Goal: Task Accomplishment & Management: Use online tool/utility

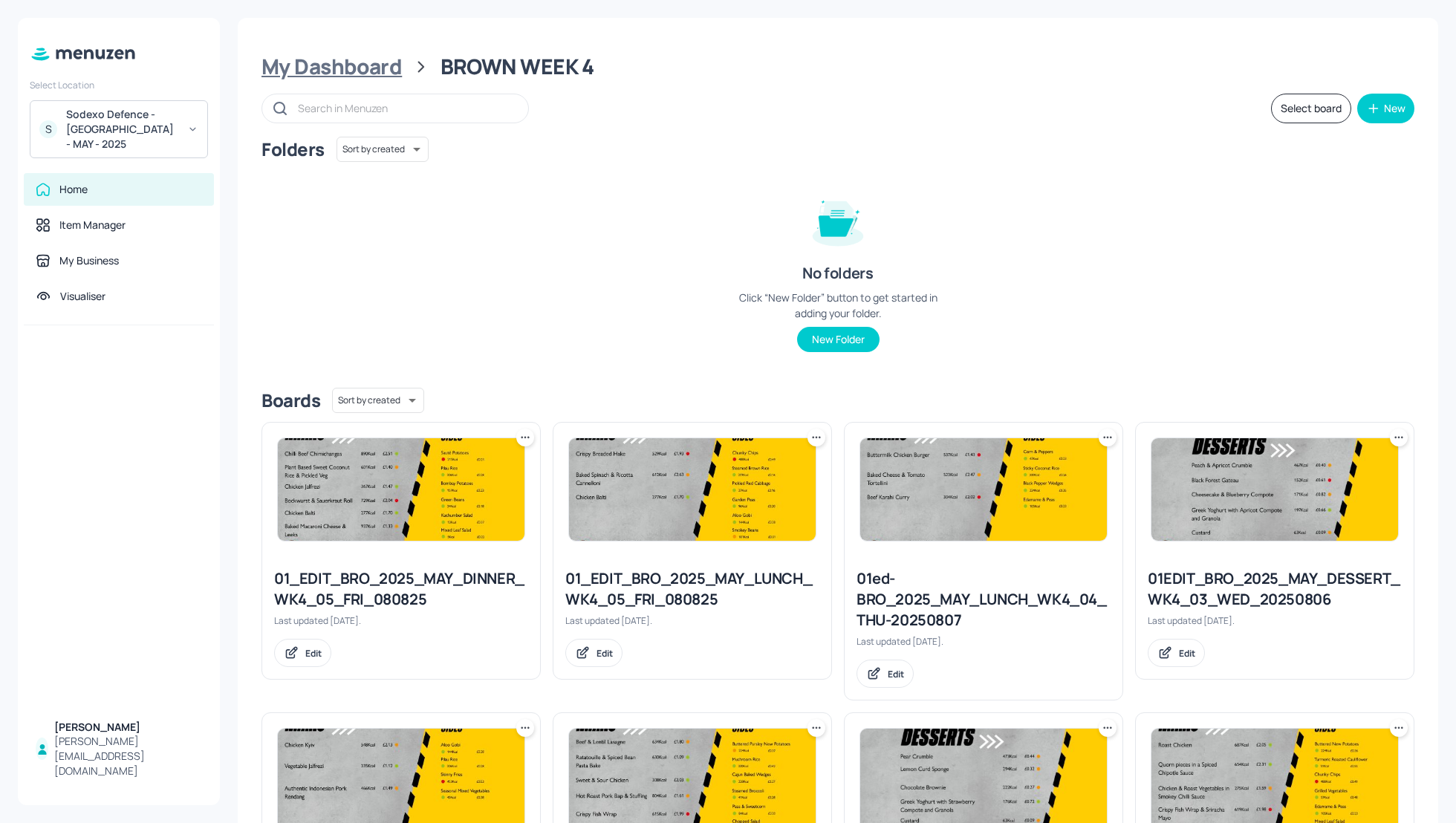
click at [317, 67] on div "My Dashboard" at bounding box center [331, 67] width 140 height 27
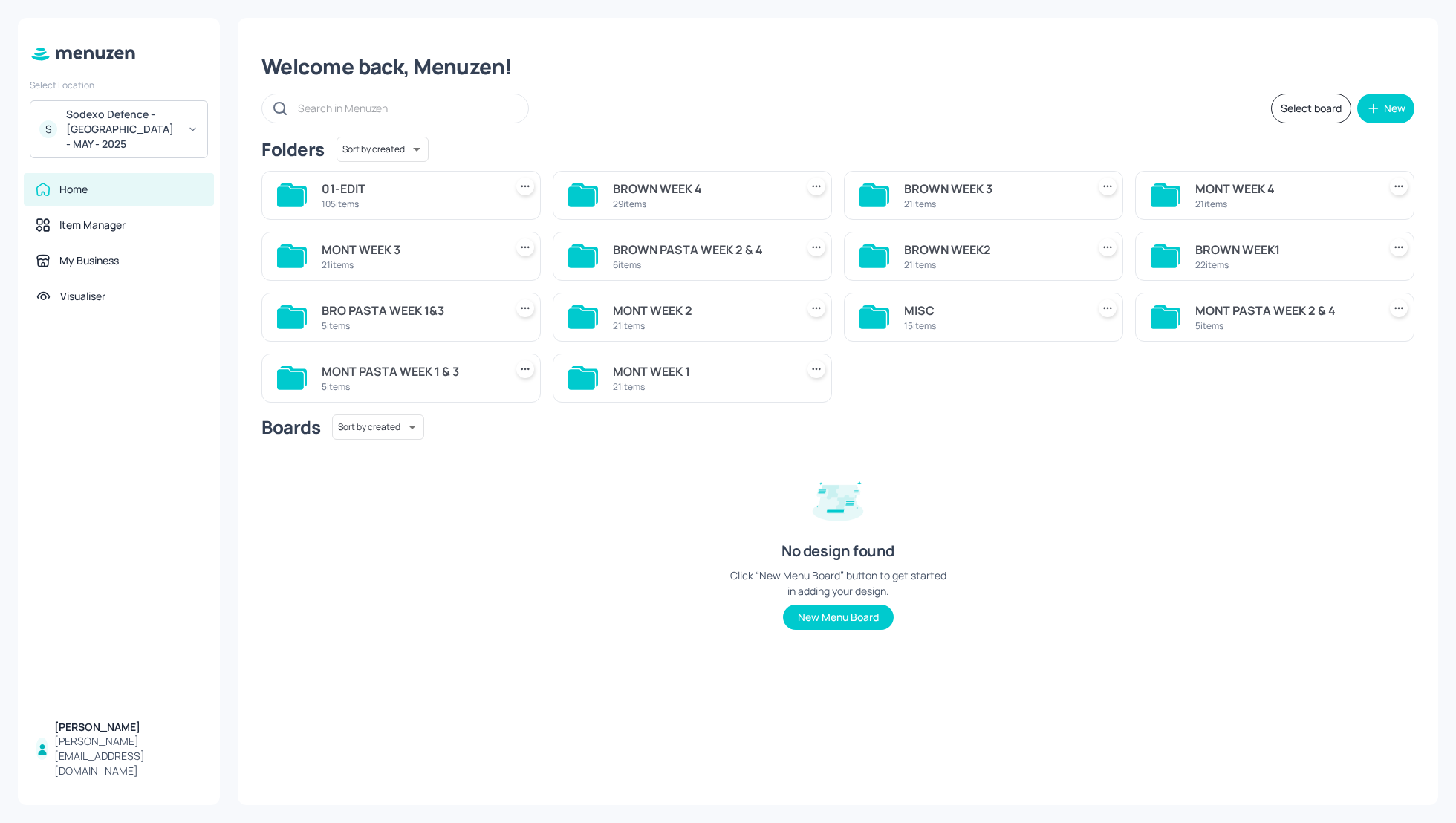
click at [1252, 252] on div "BROWN WEEK1" at bounding box center [1284, 250] width 177 height 18
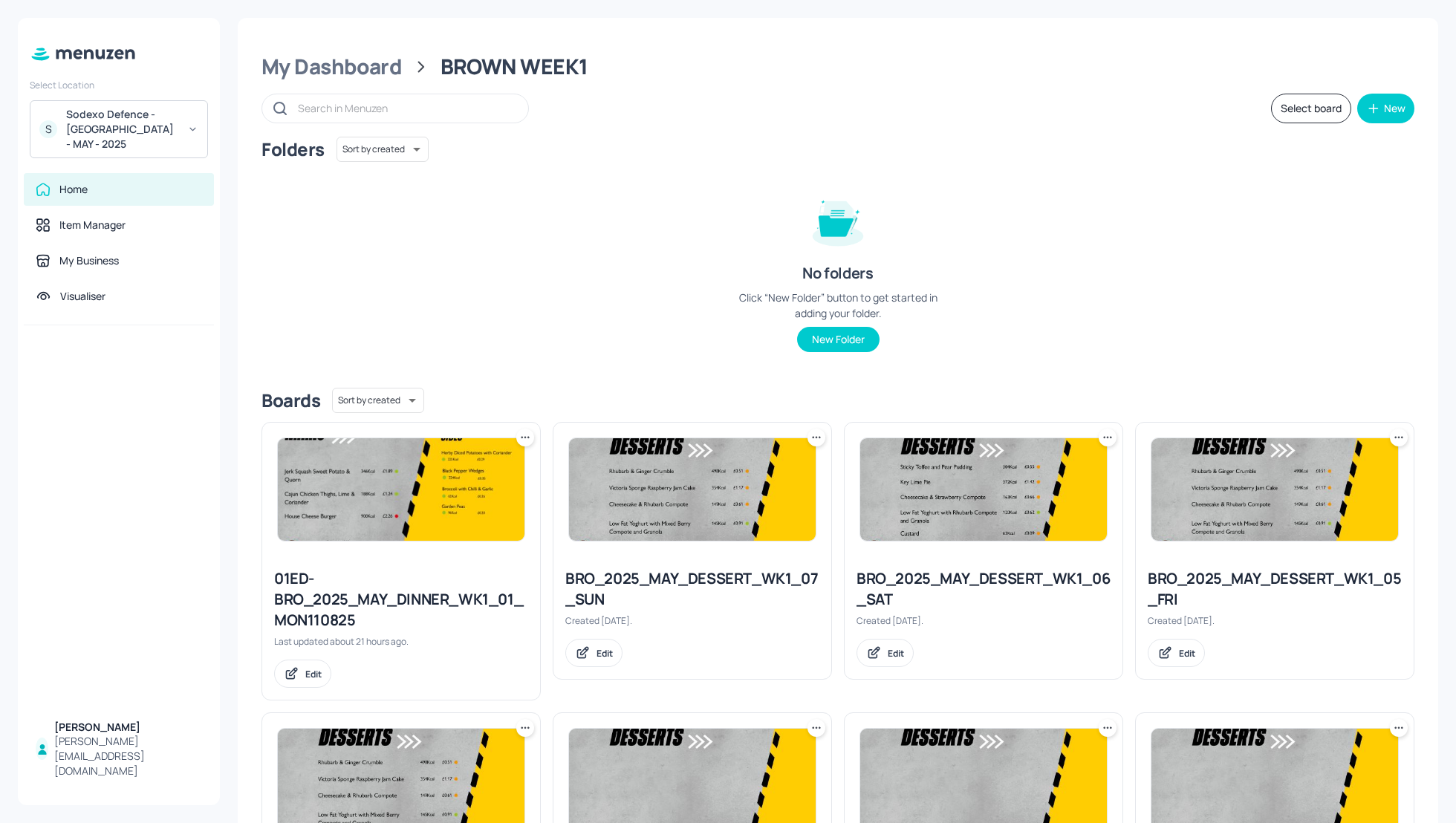
click at [858, 121] on div "Select board New" at bounding box center [838, 108] width 1153 height 30
click at [555, 256] on div "Folders Sort by created id ​ No folders Click “New Folder” button to get starte…" at bounding box center [838, 256] width 1153 height 239
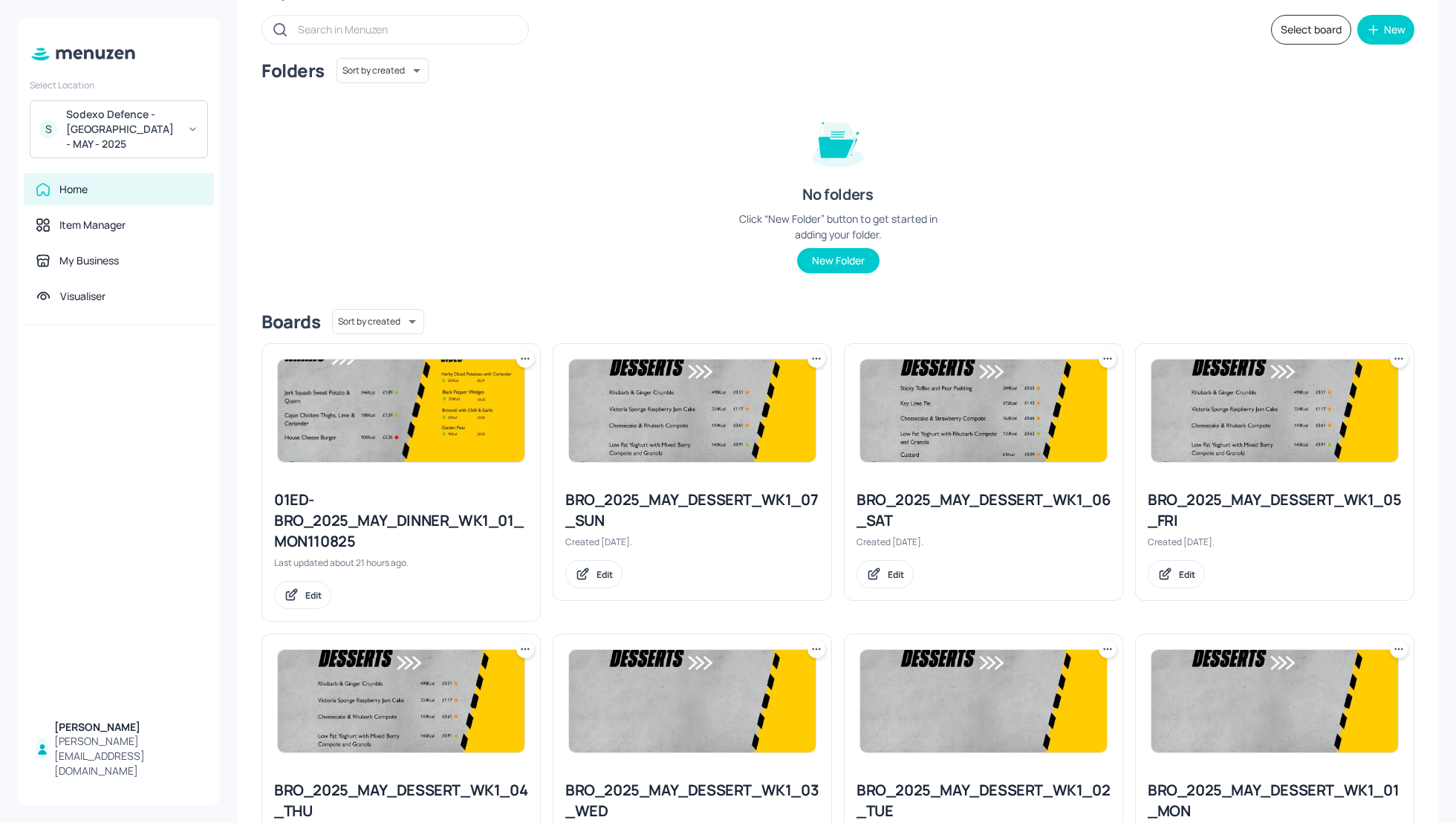
scroll to position [39, 0]
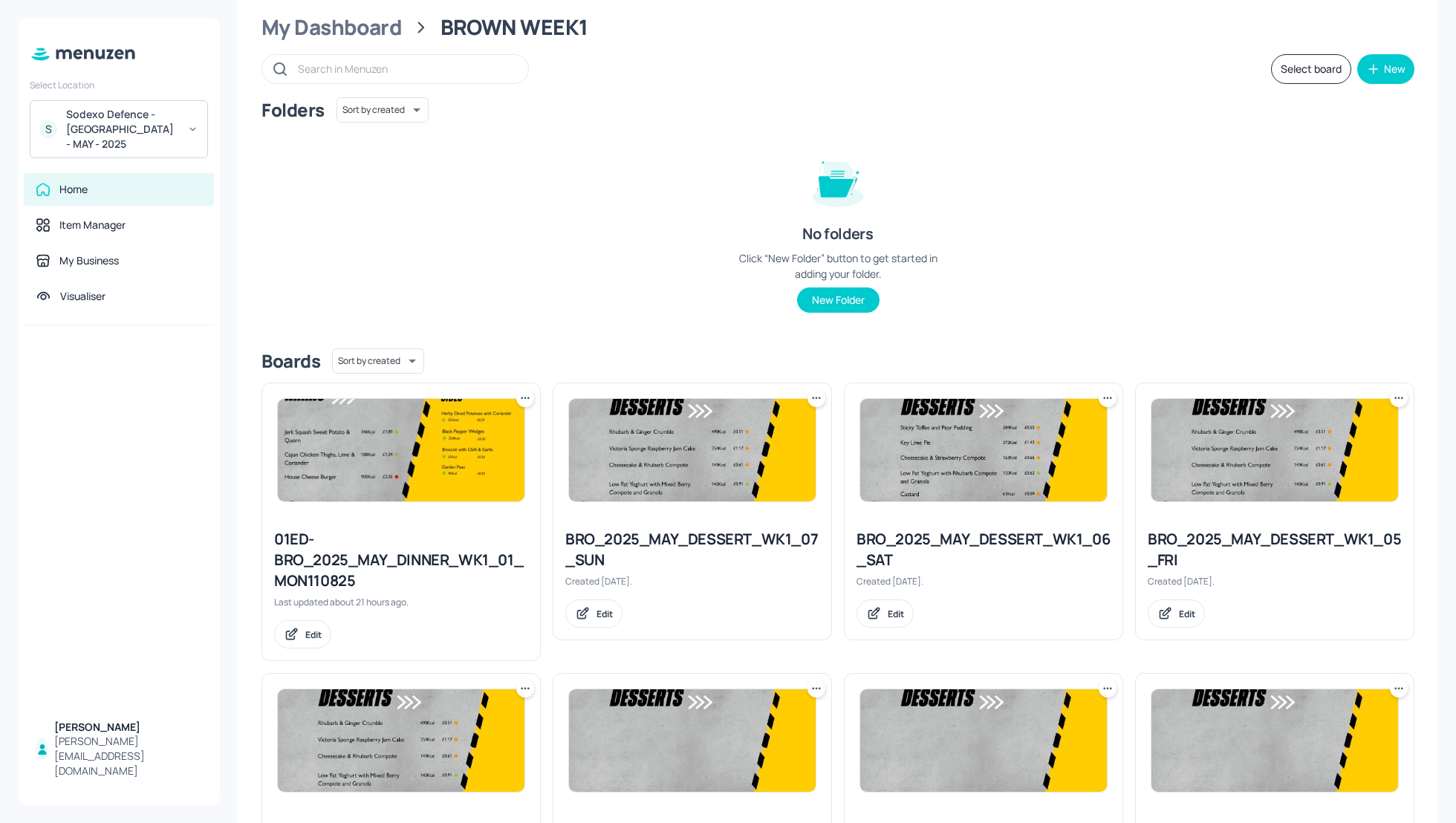
click at [1105, 196] on div "Folders Sort by created id ​ No folders Click “New Folder” button to get starte…" at bounding box center [838, 217] width 1153 height 239
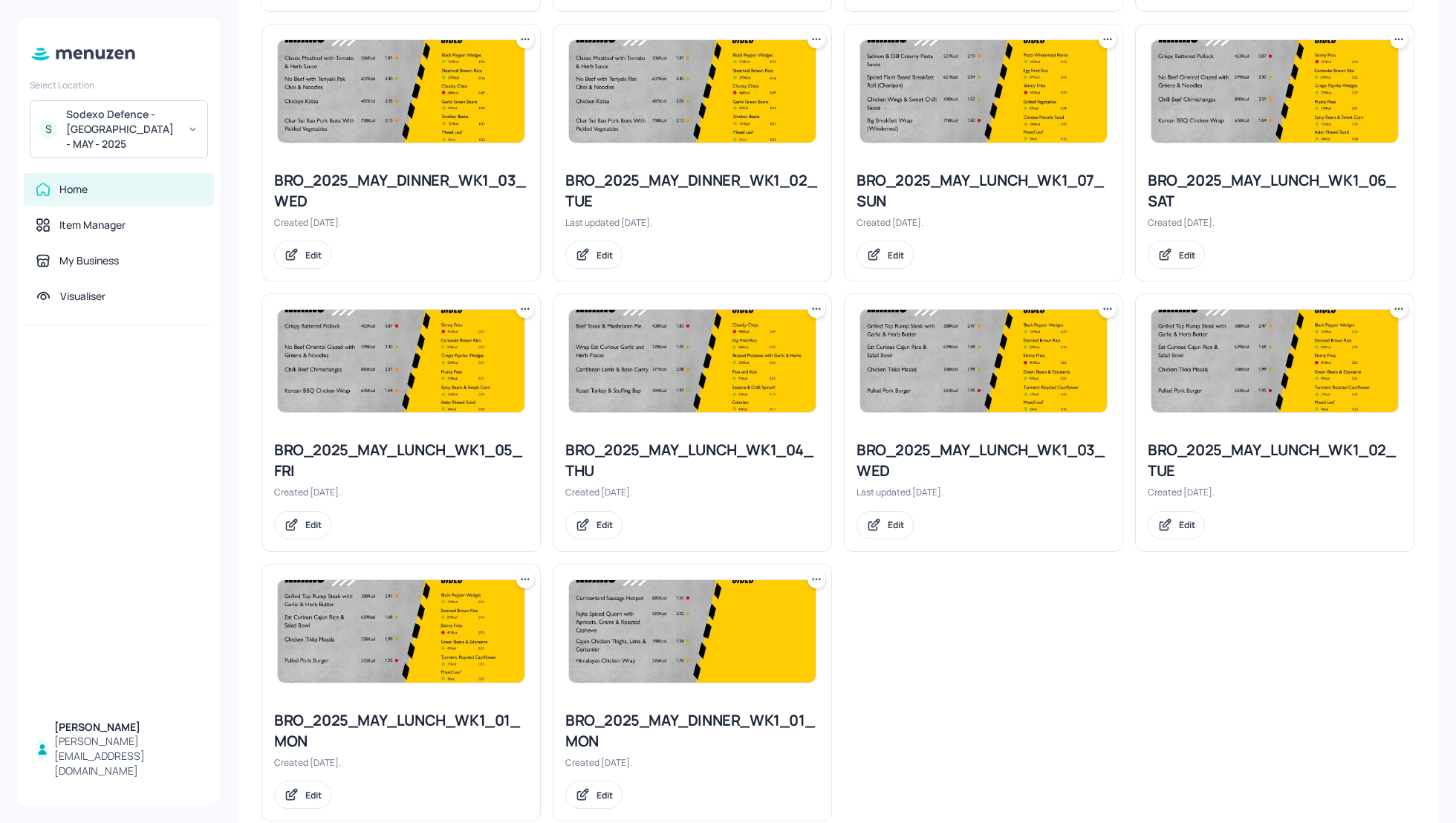
scroll to position [1258, 0]
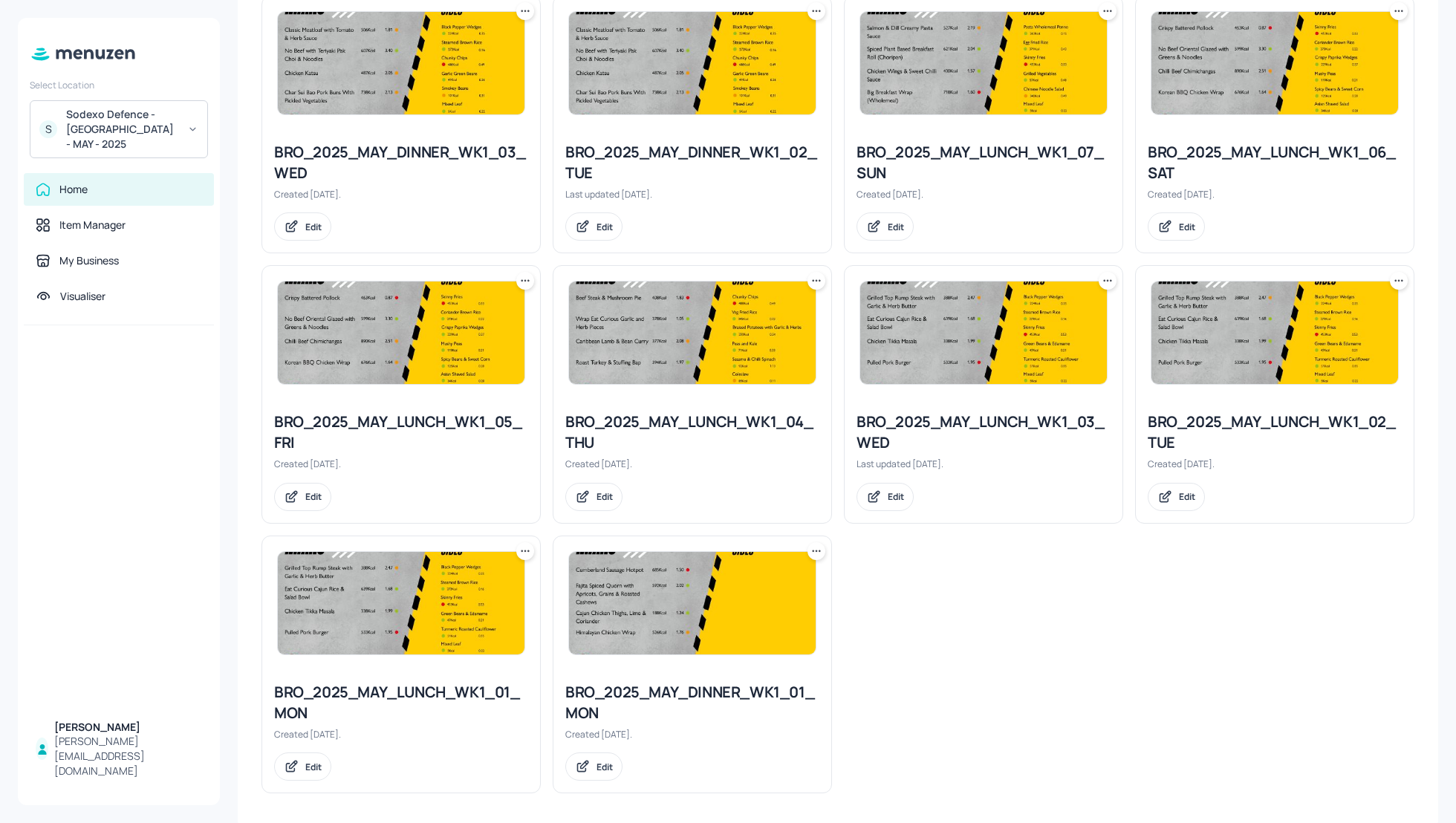
click at [1394, 278] on icon at bounding box center [1398, 281] width 15 height 15
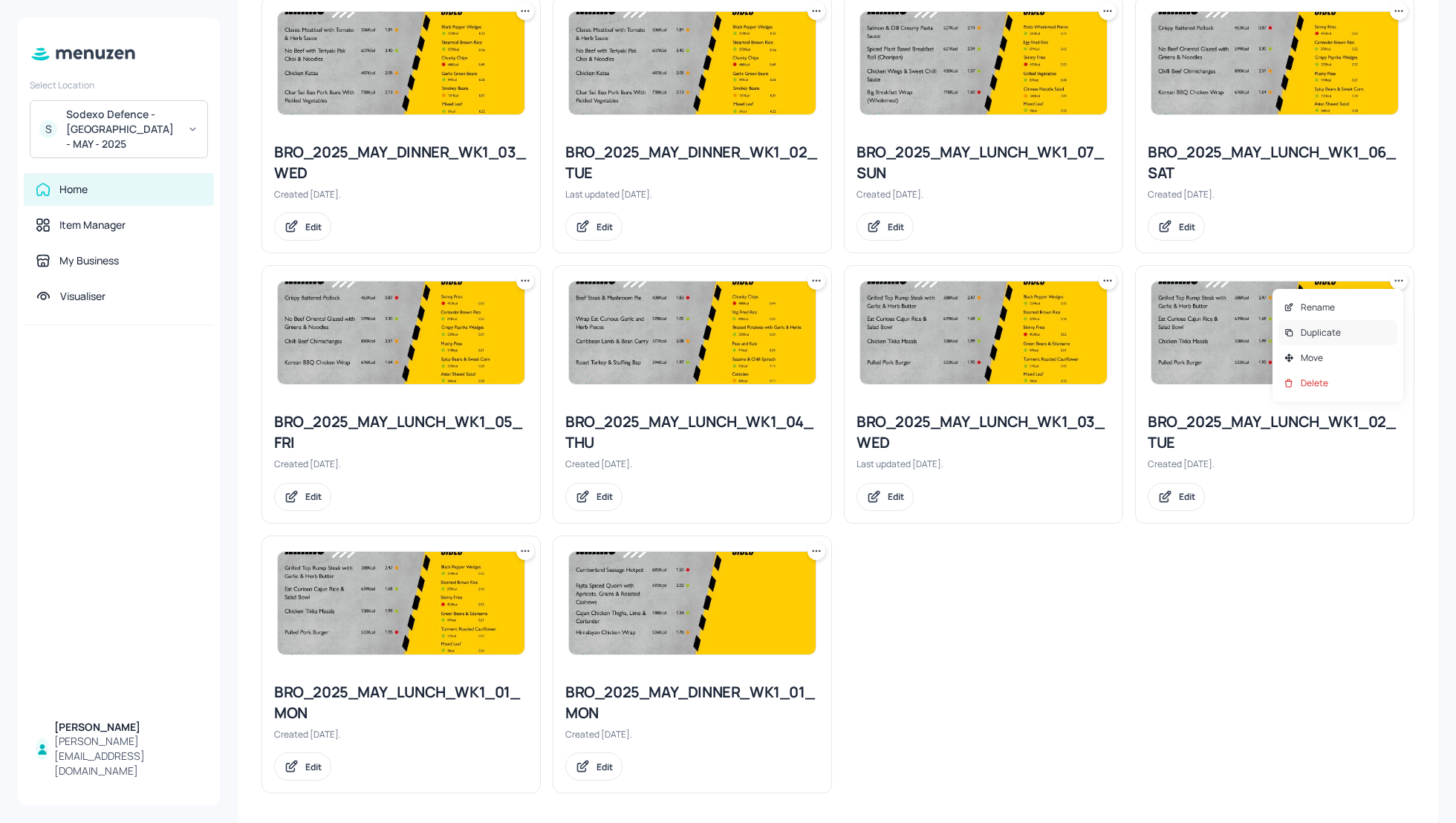
click at [1341, 329] on div "Duplicate" at bounding box center [1337, 333] width 119 height 25
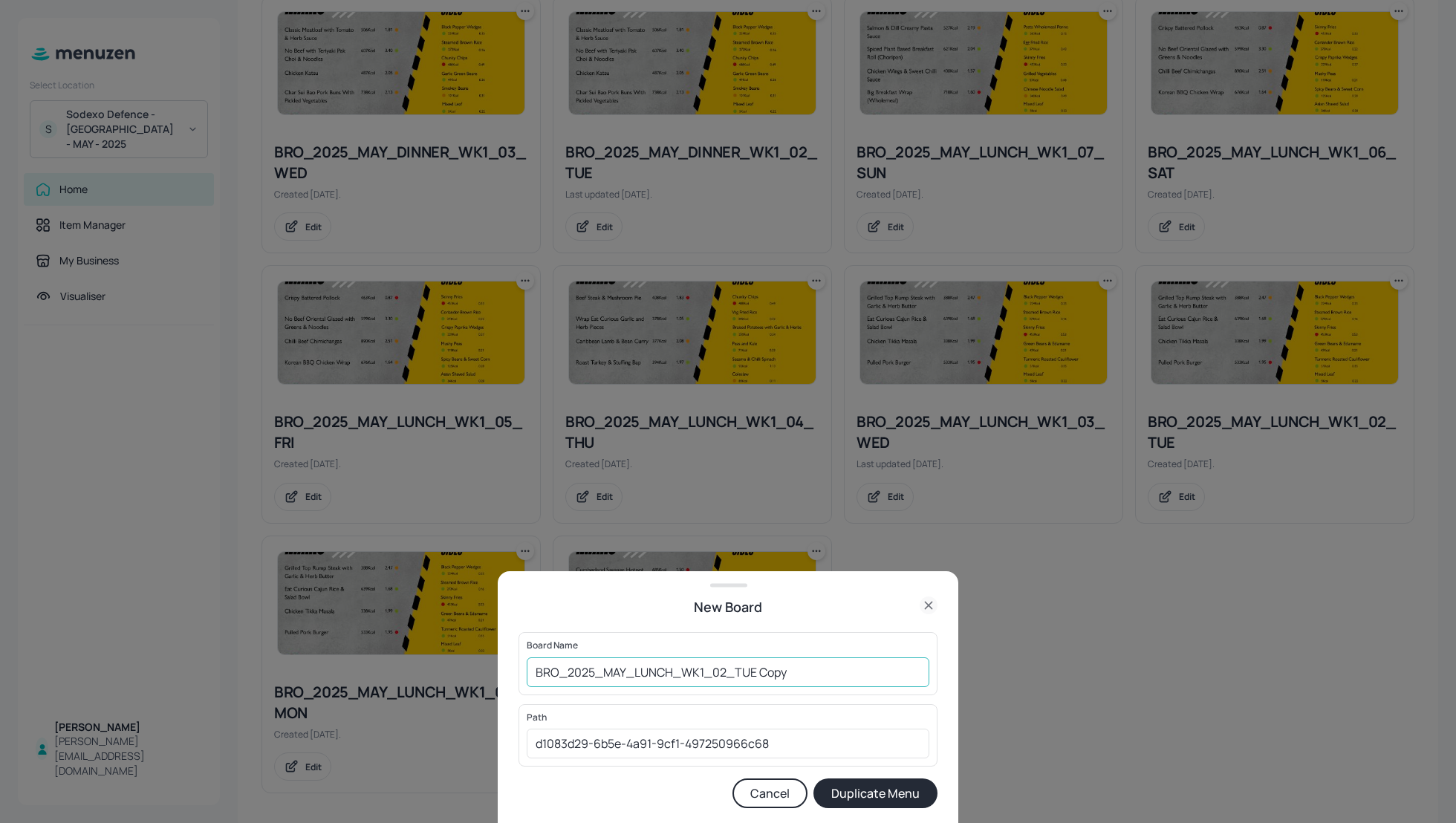
click at [535, 668] on input "BRO_2025_MAY_LUNCH_WK1_02_TUE Copy" at bounding box center [728, 672] width 402 height 30
click at [851, 680] on input "01_EDIT_BRO_2025_MAY_LUNCH_WK1_02_TUE Copy" at bounding box center [728, 672] width 402 height 30
type input "01_EDIT_BRO_2025_MAY_LUNCH_WK1_02_TUE_120825"
click at [898, 796] on button "Duplicate Menu" at bounding box center [875, 793] width 124 height 30
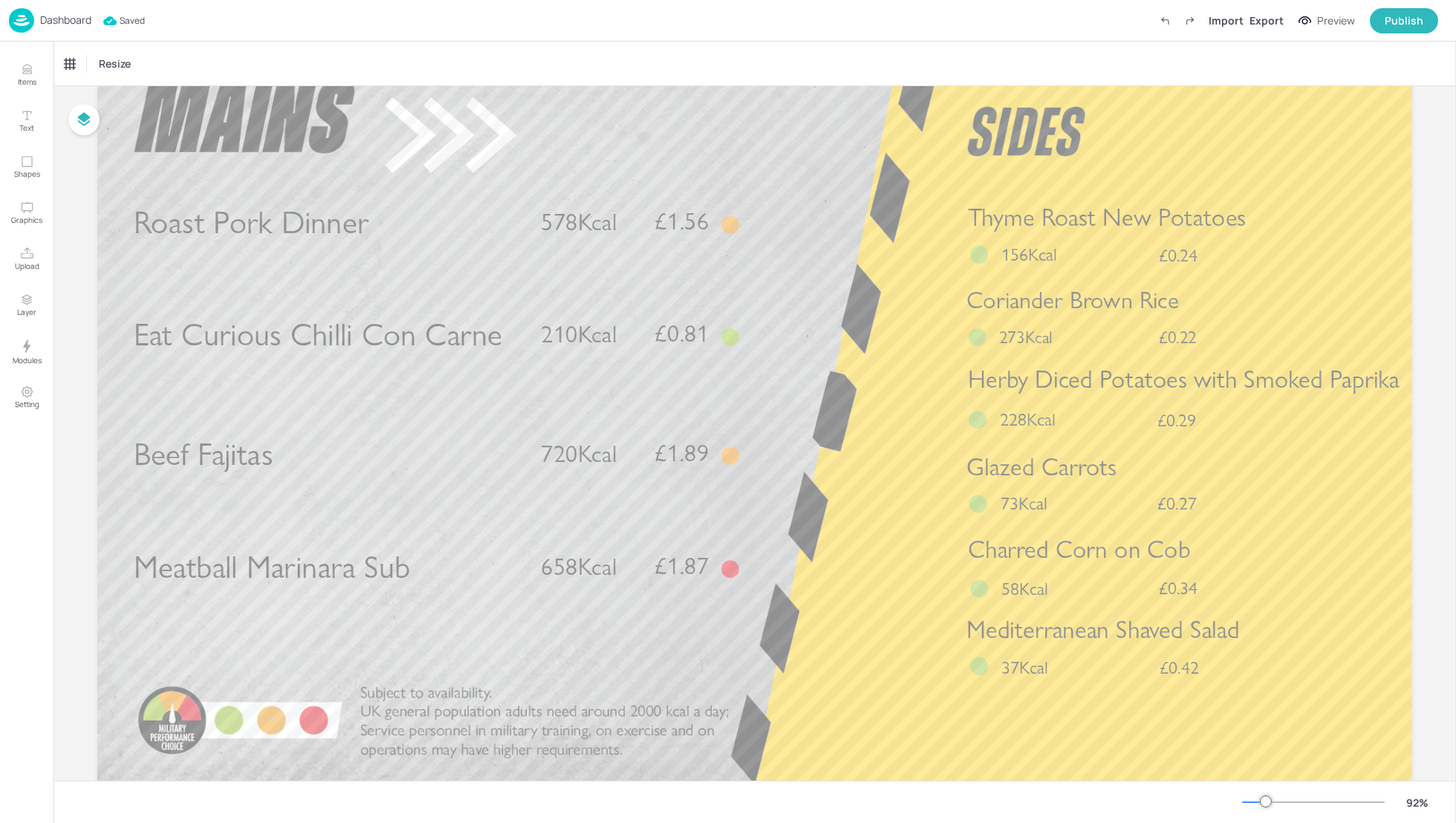
scroll to position [90, 0]
click at [1090, 555] on span "Charred Corn on Cob" at bounding box center [1079, 549] width 223 height 30
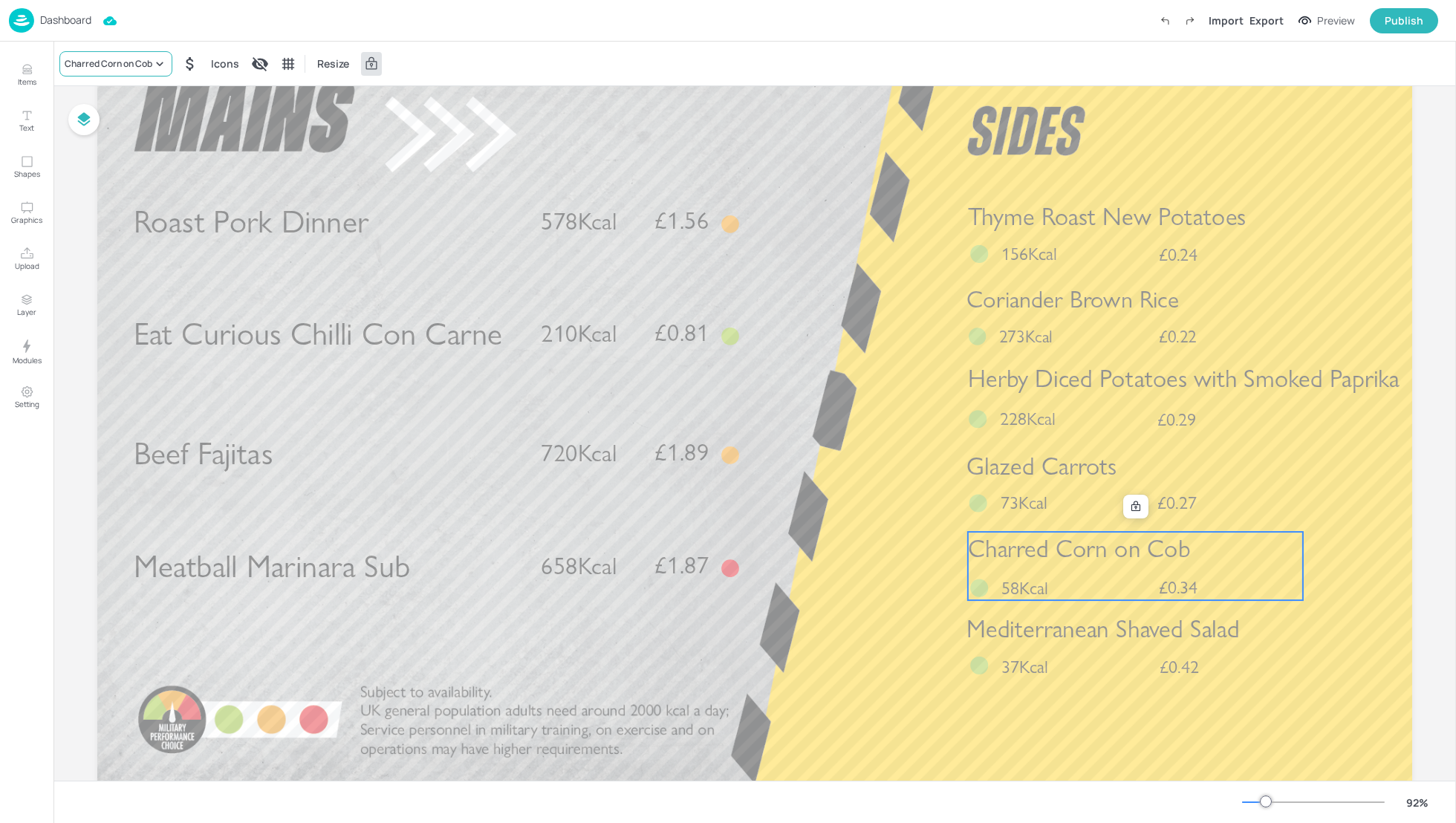
click at [87, 67] on div "Charred Corn on Cob" at bounding box center [108, 63] width 87 height 13
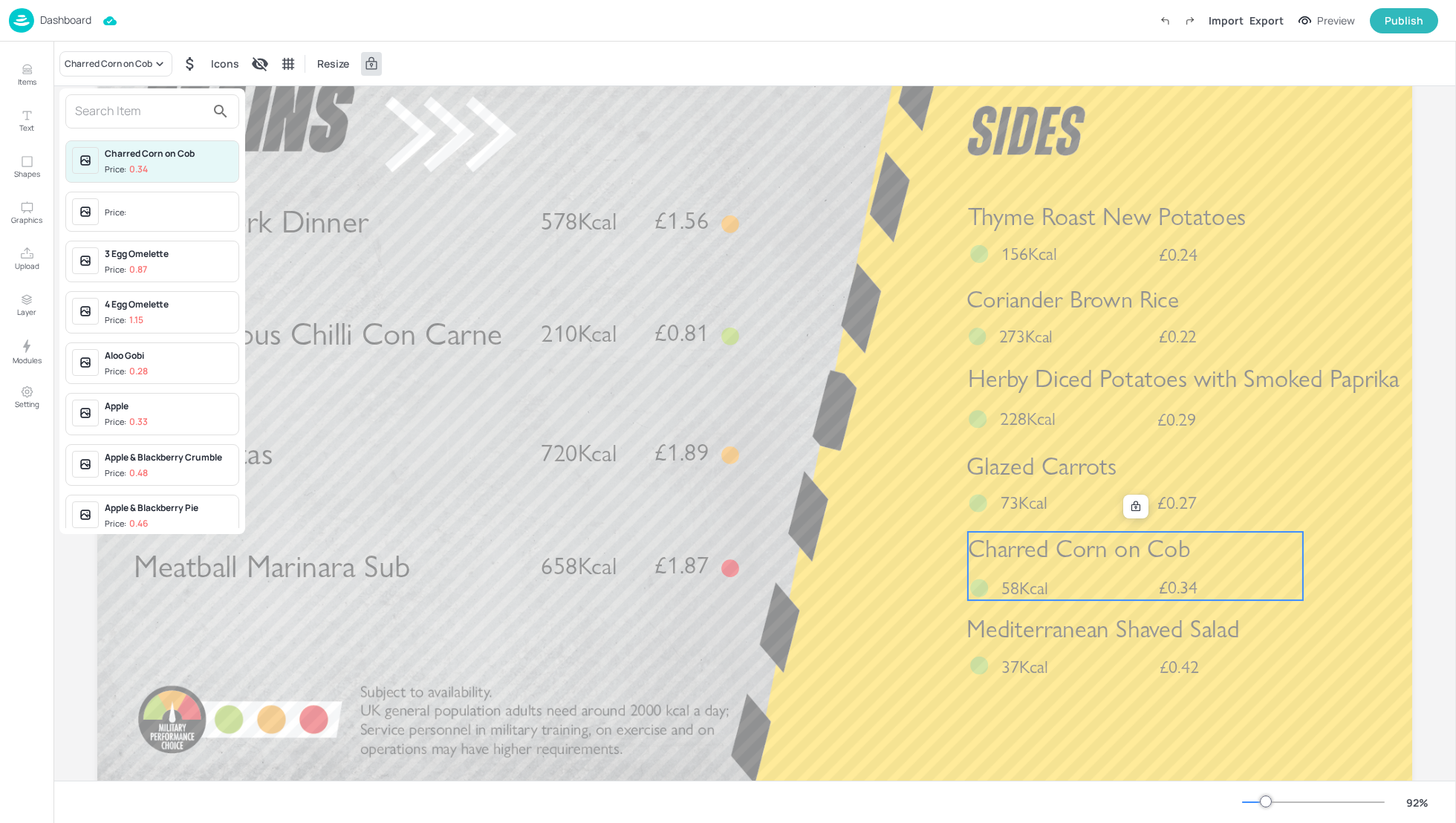
click at [101, 115] on input "text" at bounding box center [140, 112] width 131 height 23
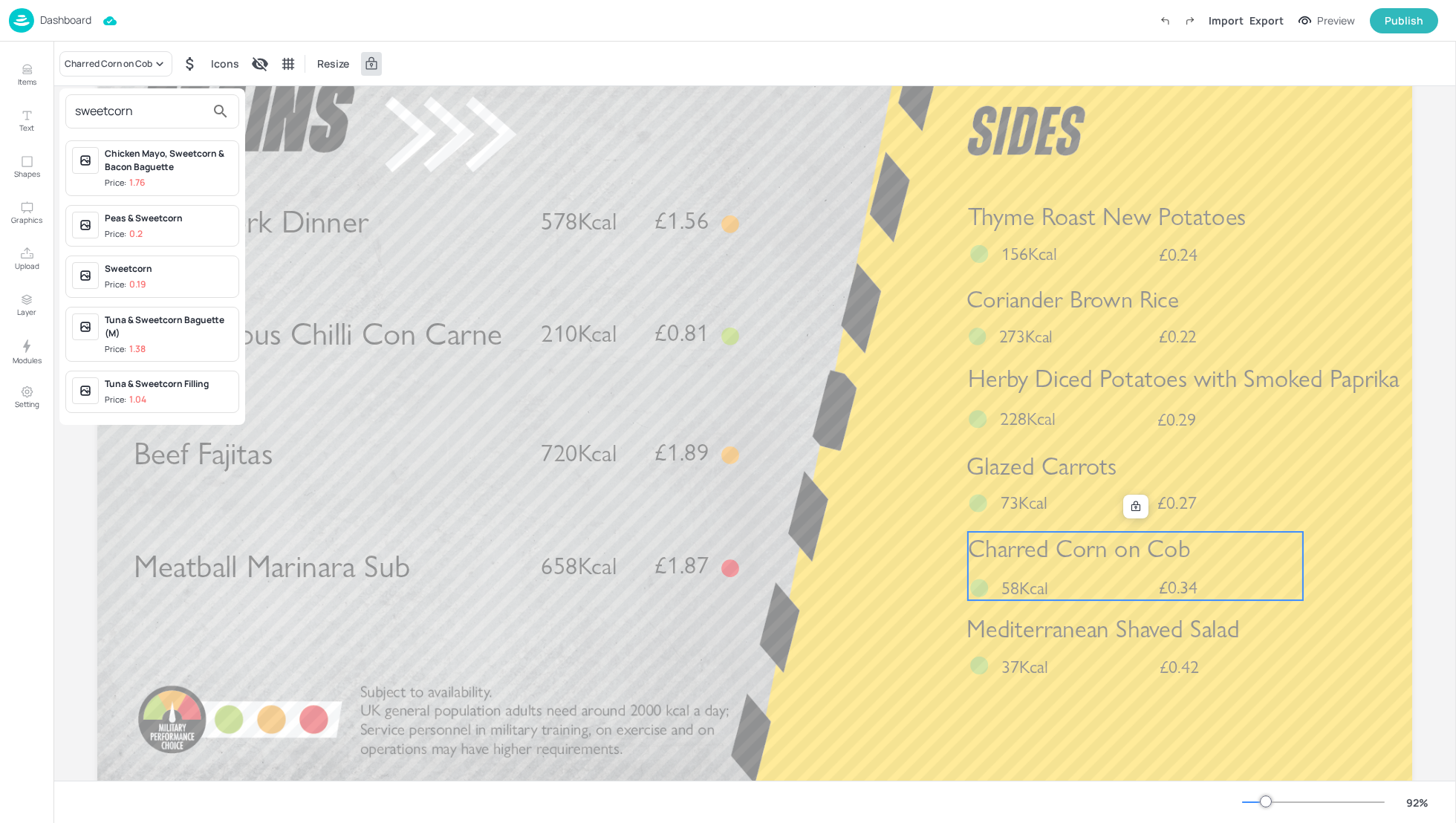
type input "sweetcorn"
click at [134, 267] on div "Sweetcorn" at bounding box center [168, 268] width 128 height 13
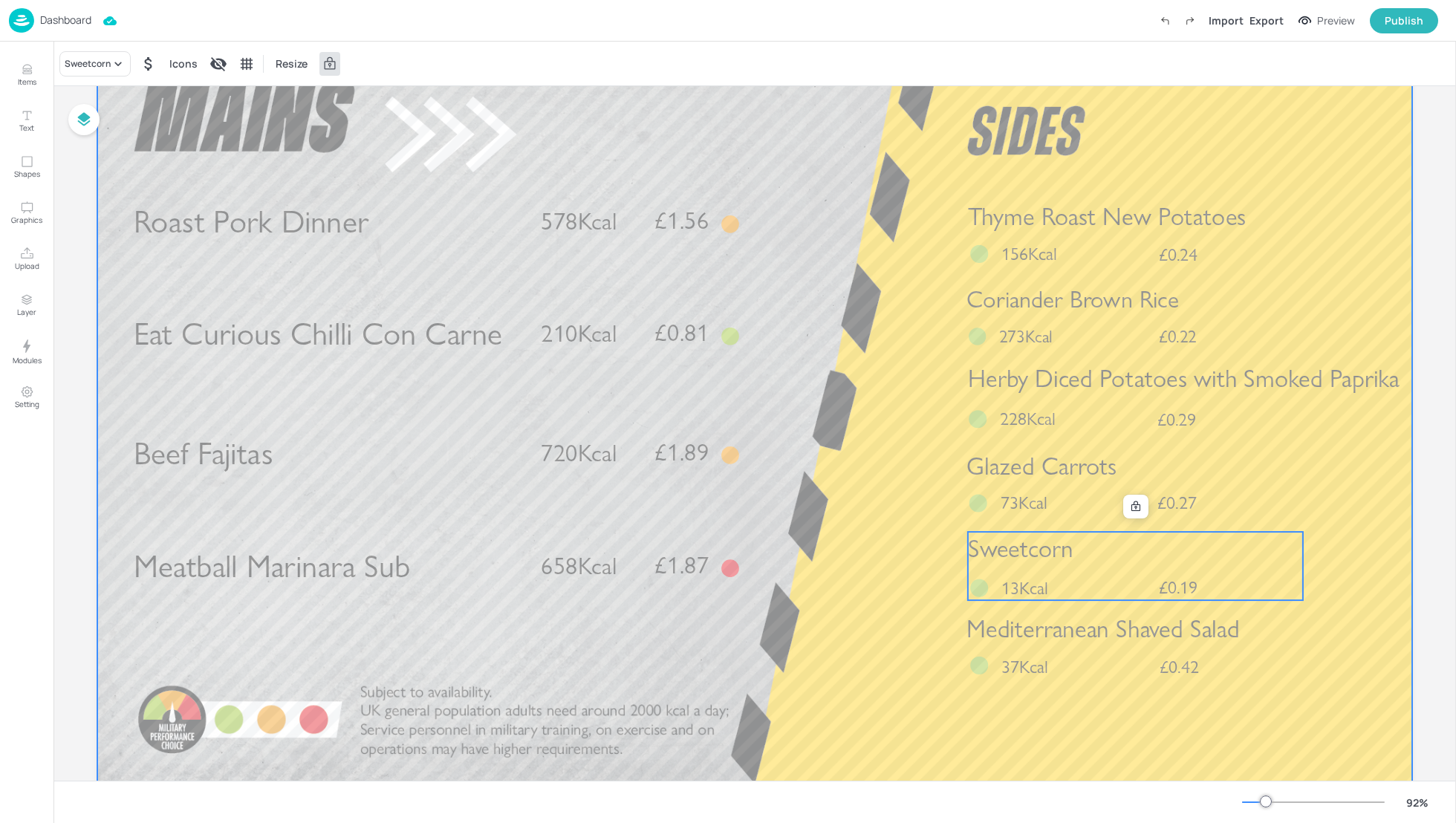
click at [1354, 534] on div at bounding box center [755, 413] width 1315 height 740
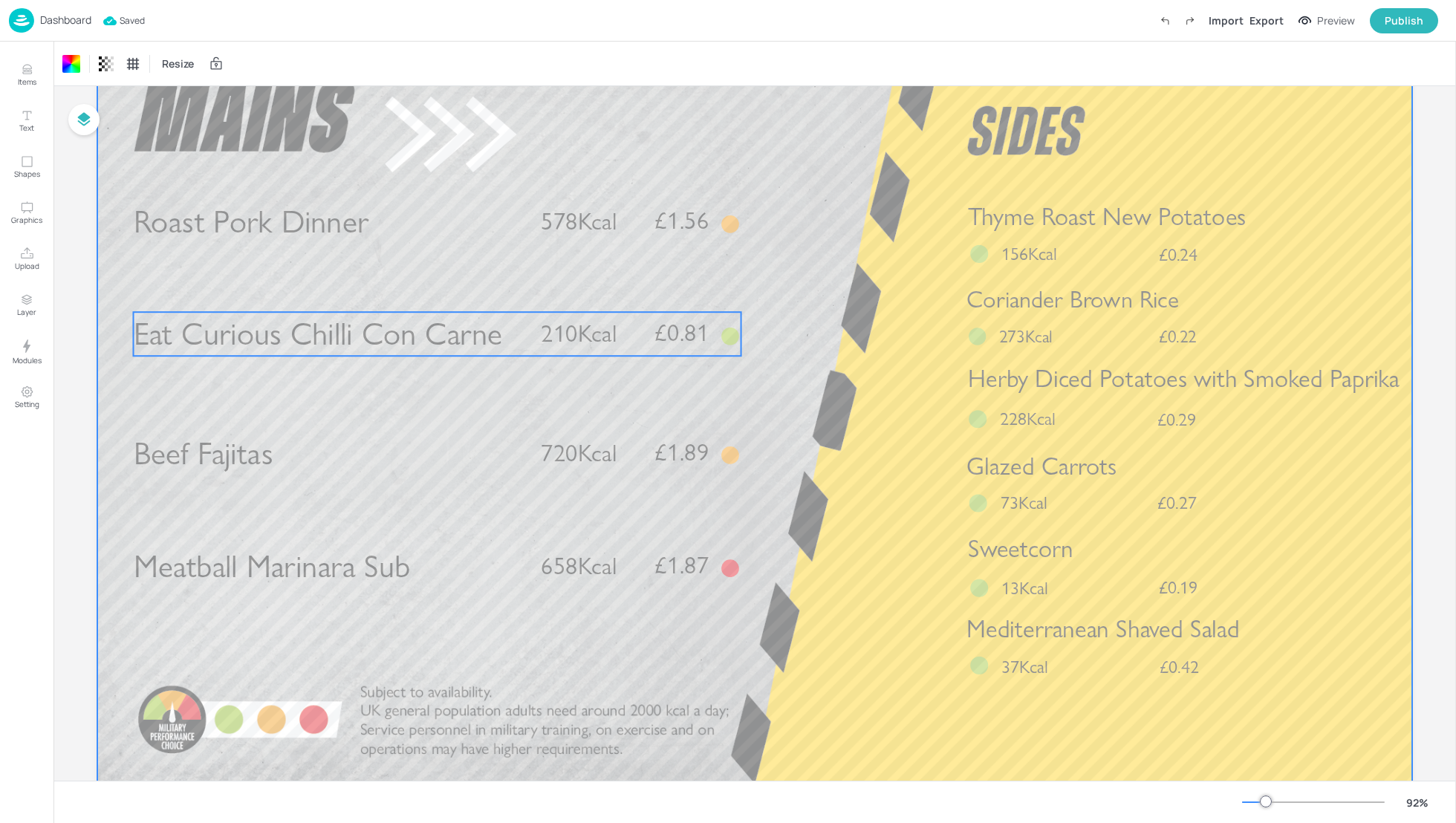
click at [425, 320] on span "Eat Curious Chilli Con Carne" at bounding box center [317, 335] width 369 height 39
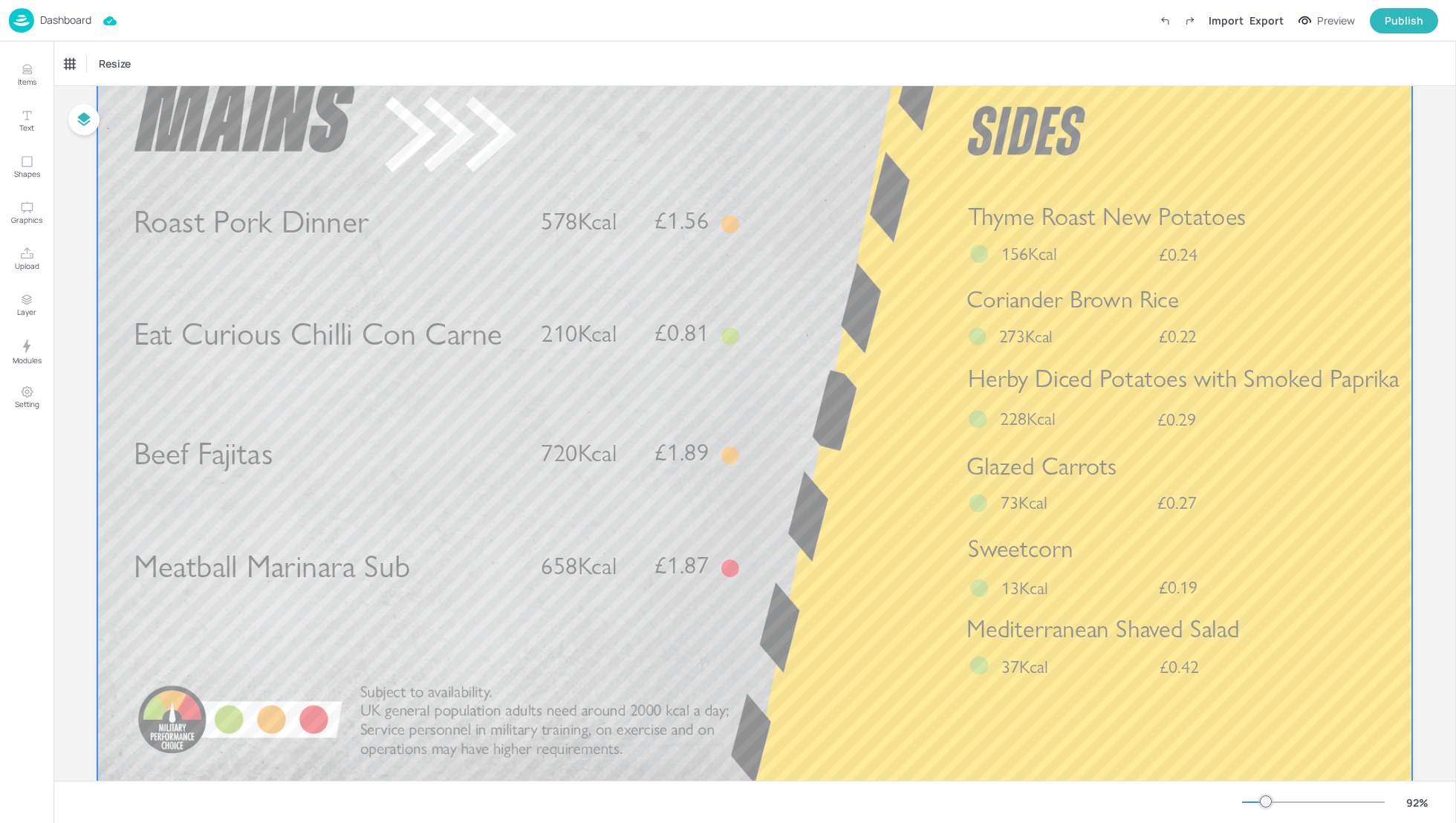
click at [287, 342] on span "Eat Curious Chilli Con Carne" at bounding box center [317, 335] width 369 height 39
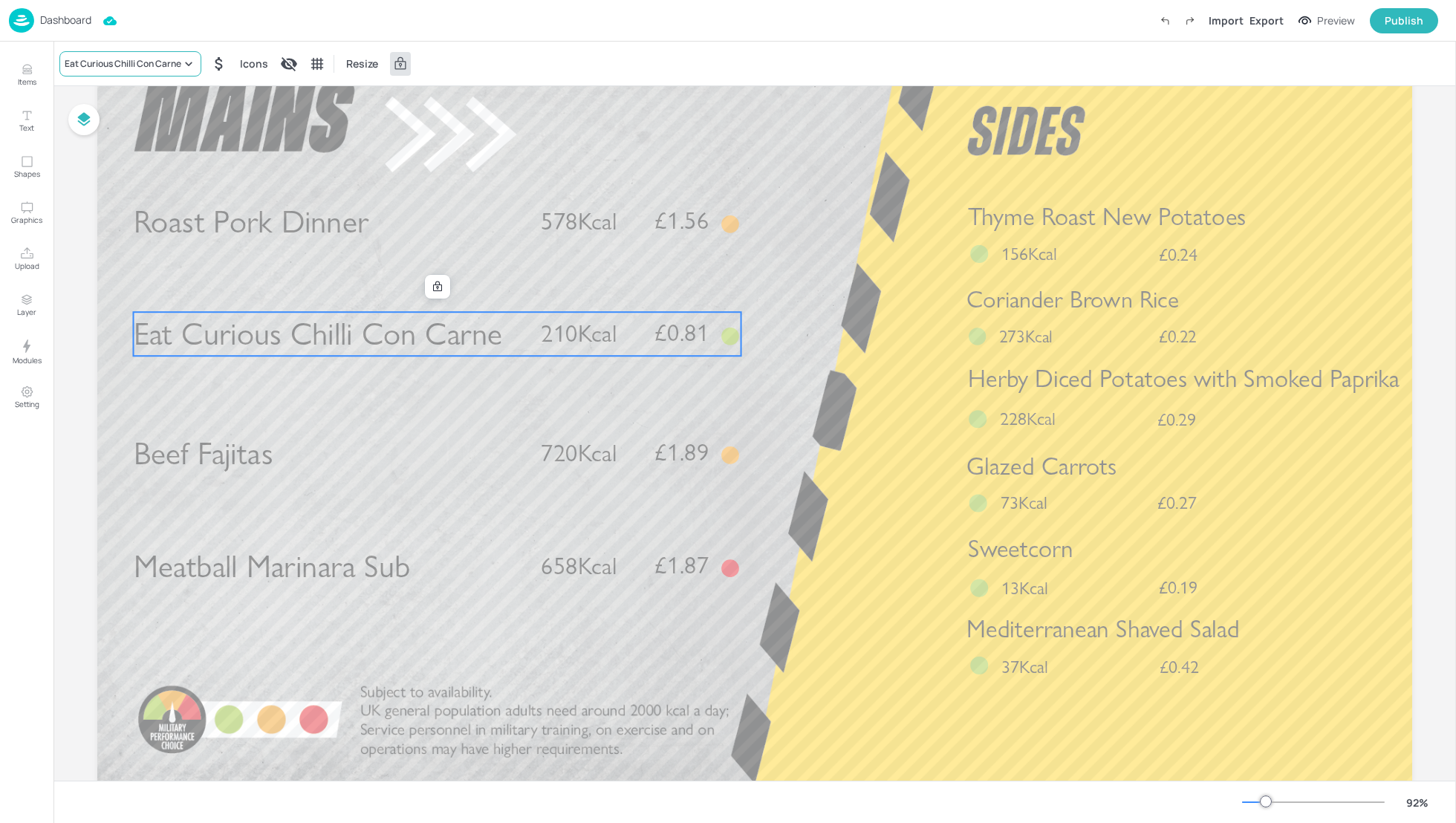
click at [117, 54] on div "Eat Curious Chilli Con Carne" at bounding box center [130, 64] width 142 height 25
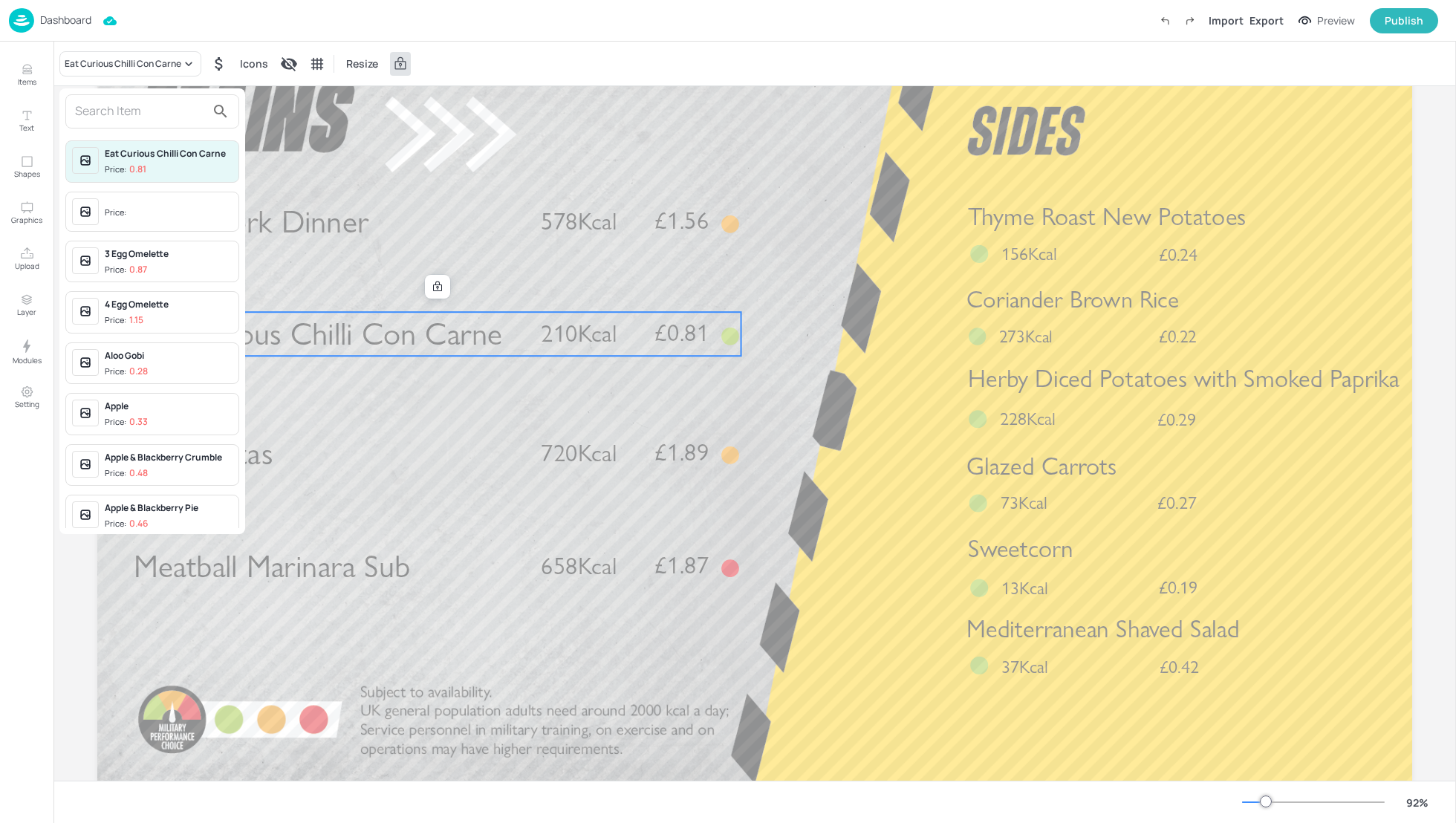
click at [114, 112] on input "text" at bounding box center [140, 112] width 131 height 23
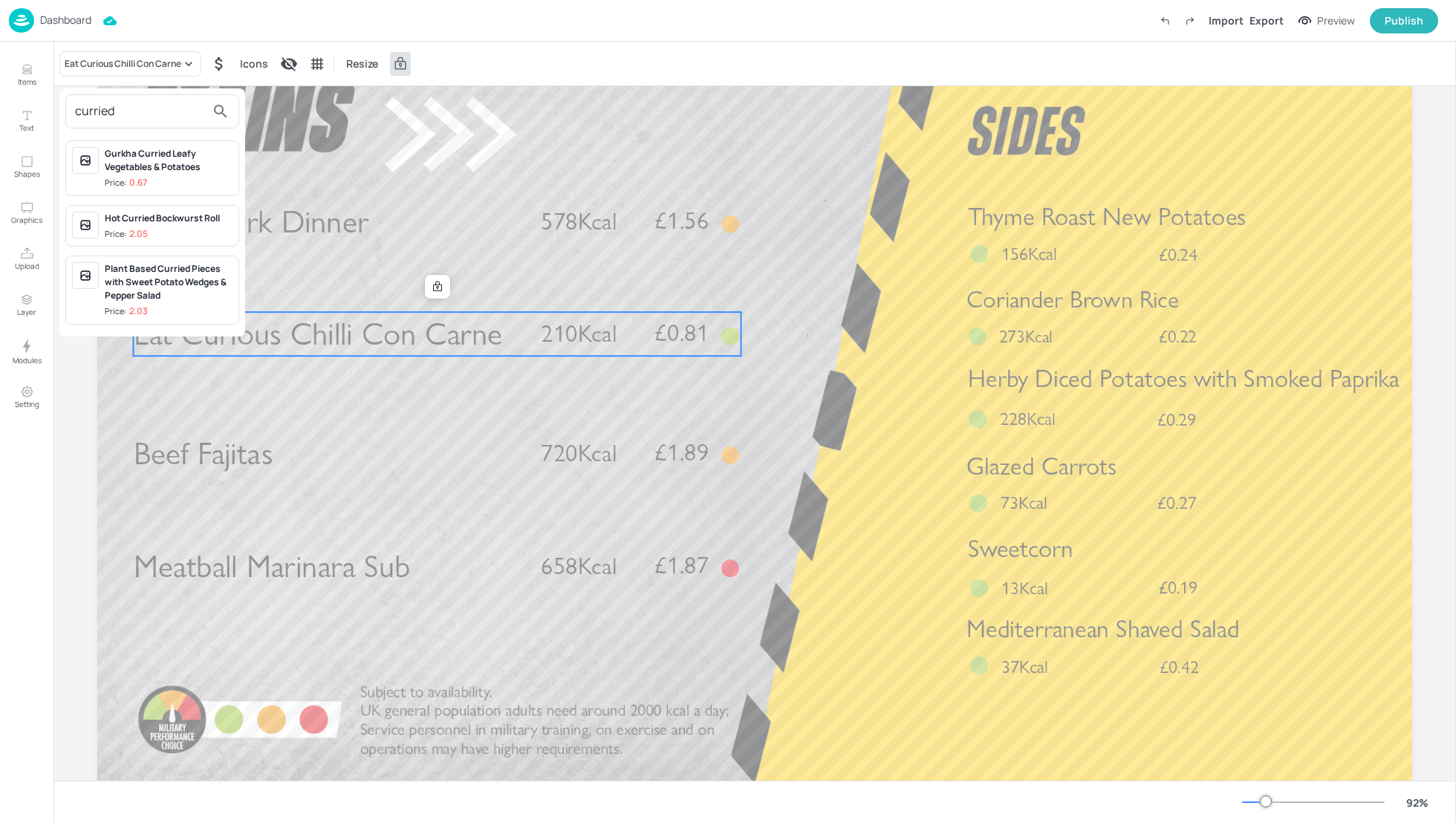
type input "curried"
click at [178, 293] on div "Plant Based Curried Pieces with Sweet Potato Wedges & Pepper Salad" at bounding box center [168, 282] width 128 height 40
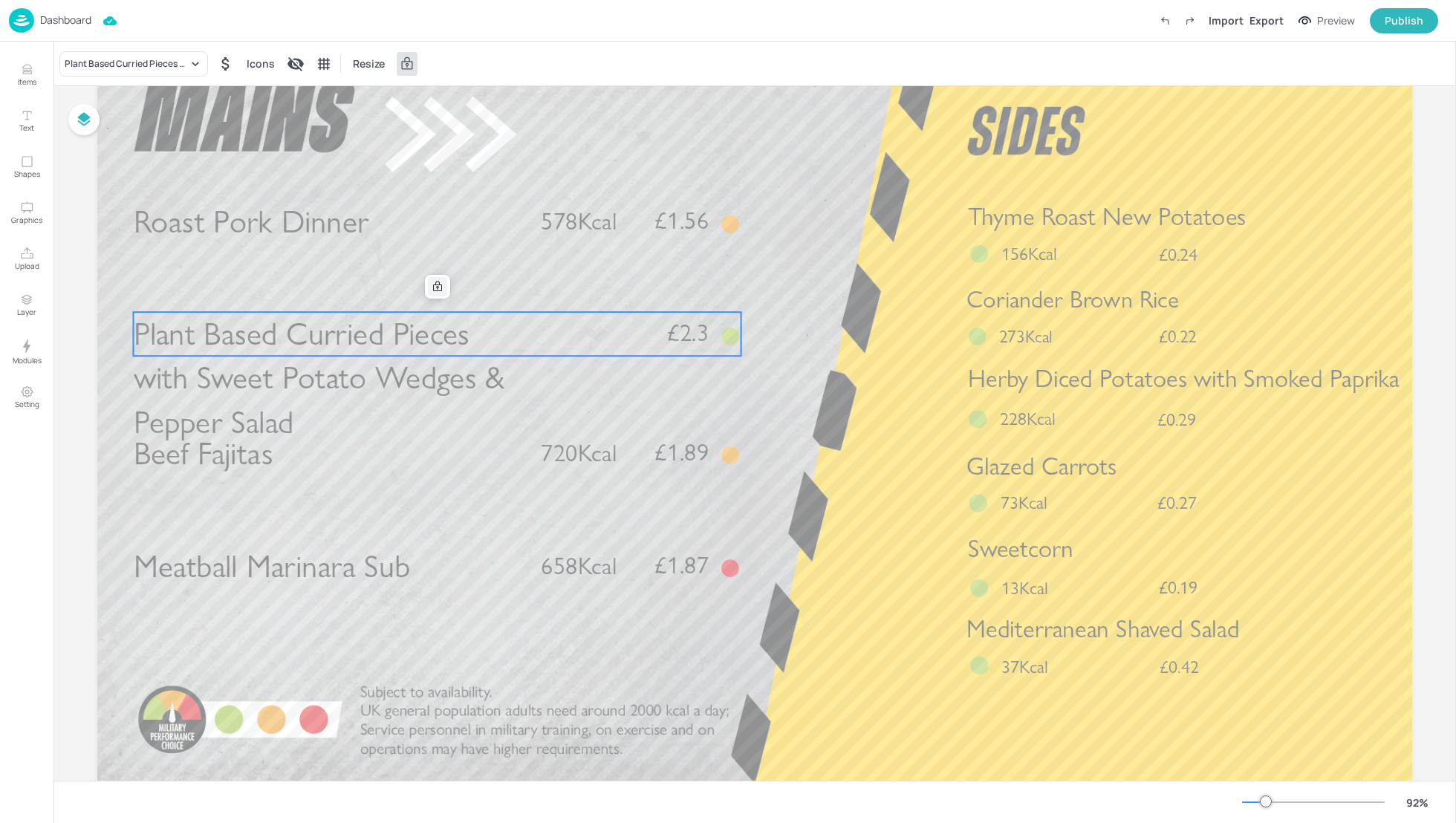
click at [436, 292] on div at bounding box center [438, 286] width 19 height 20
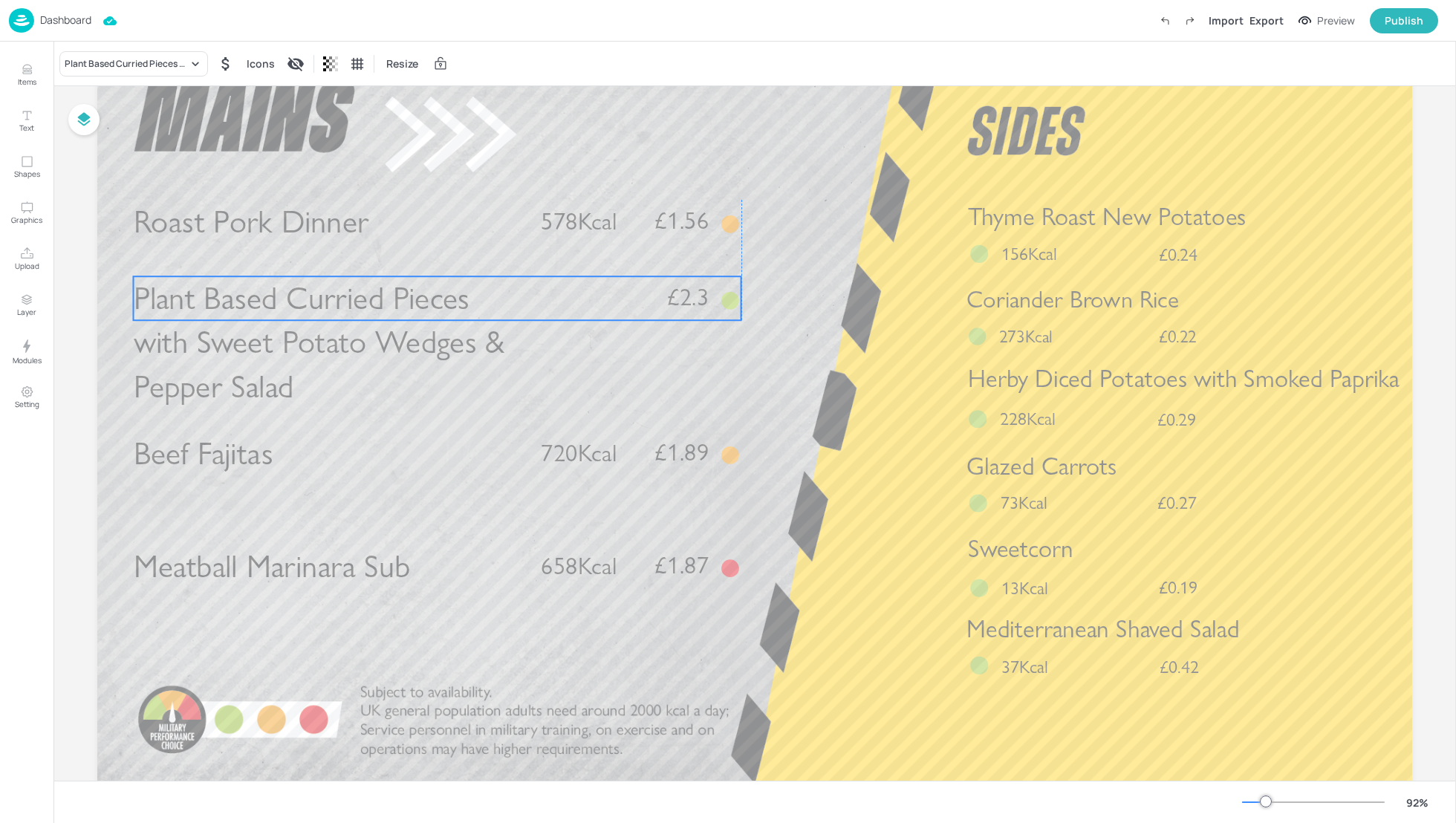
drag, startPoint x: 378, startPoint y: 328, endPoint x: 376, endPoint y: 292, distance: 36.1
click at [376, 292] on span "Plant Based Curried Pieces with Sweet Potato Wedges & Pepper Salad" at bounding box center [319, 342] width 371 height 126
click at [23, 79] on p "Items" at bounding box center [27, 81] width 19 height 10
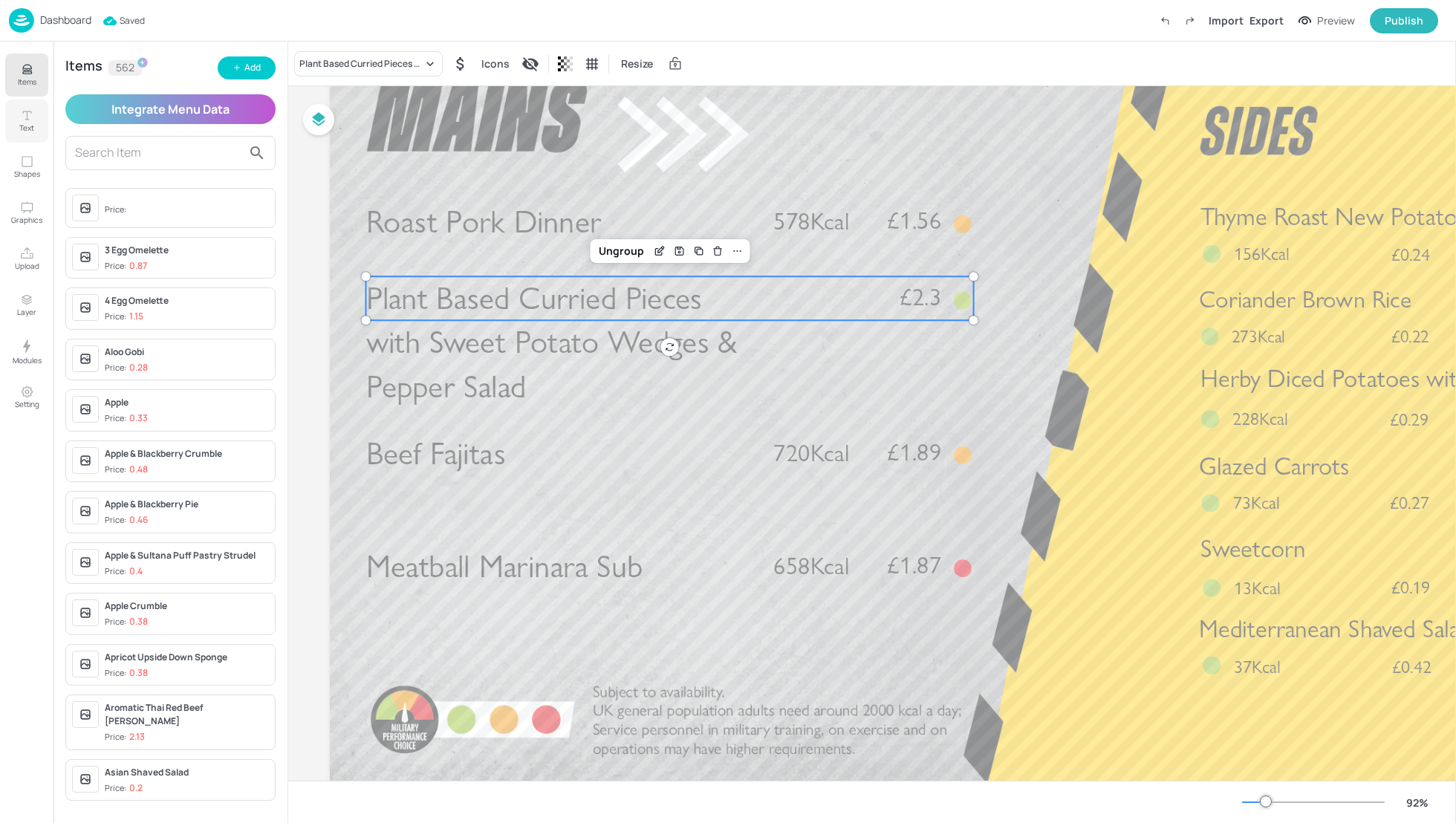
click at [44, 119] on button "Text" at bounding box center [27, 121] width 43 height 43
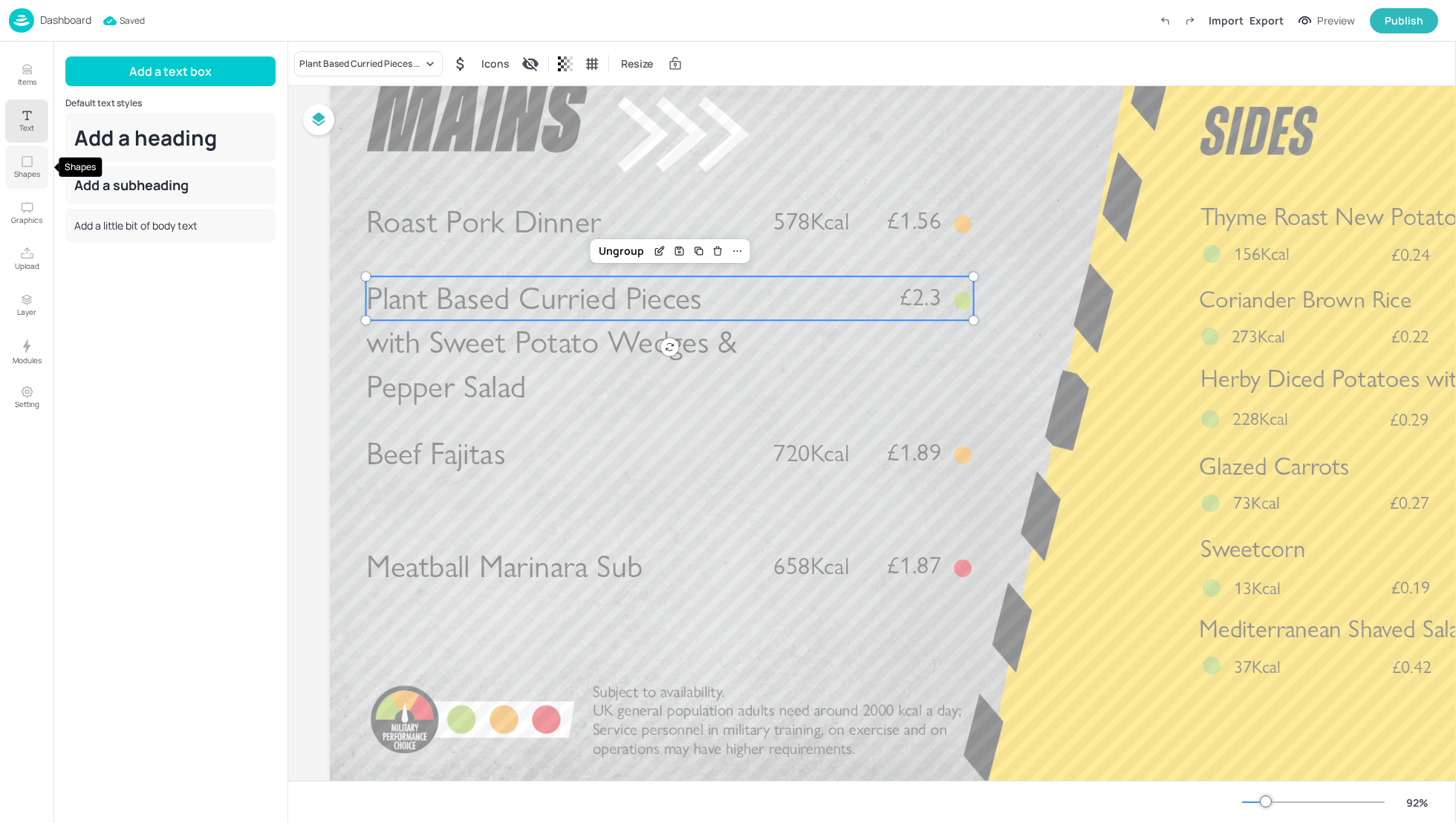
click at [32, 184] on button "Shapes" at bounding box center [27, 167] width 43 height 43
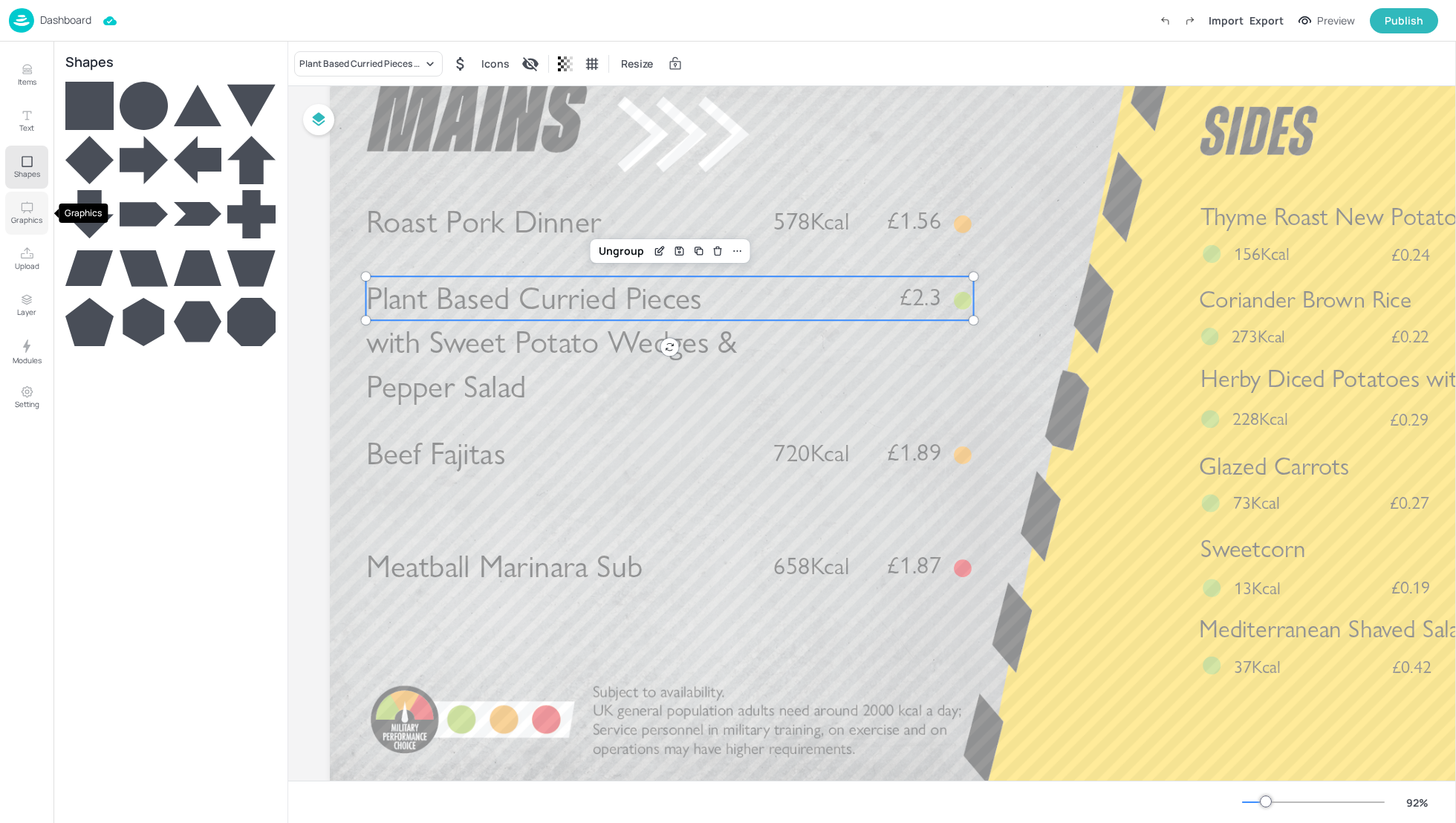
click at [27, 218] on p "Graphics" at bounding box center [27, 219] width 31 height 10
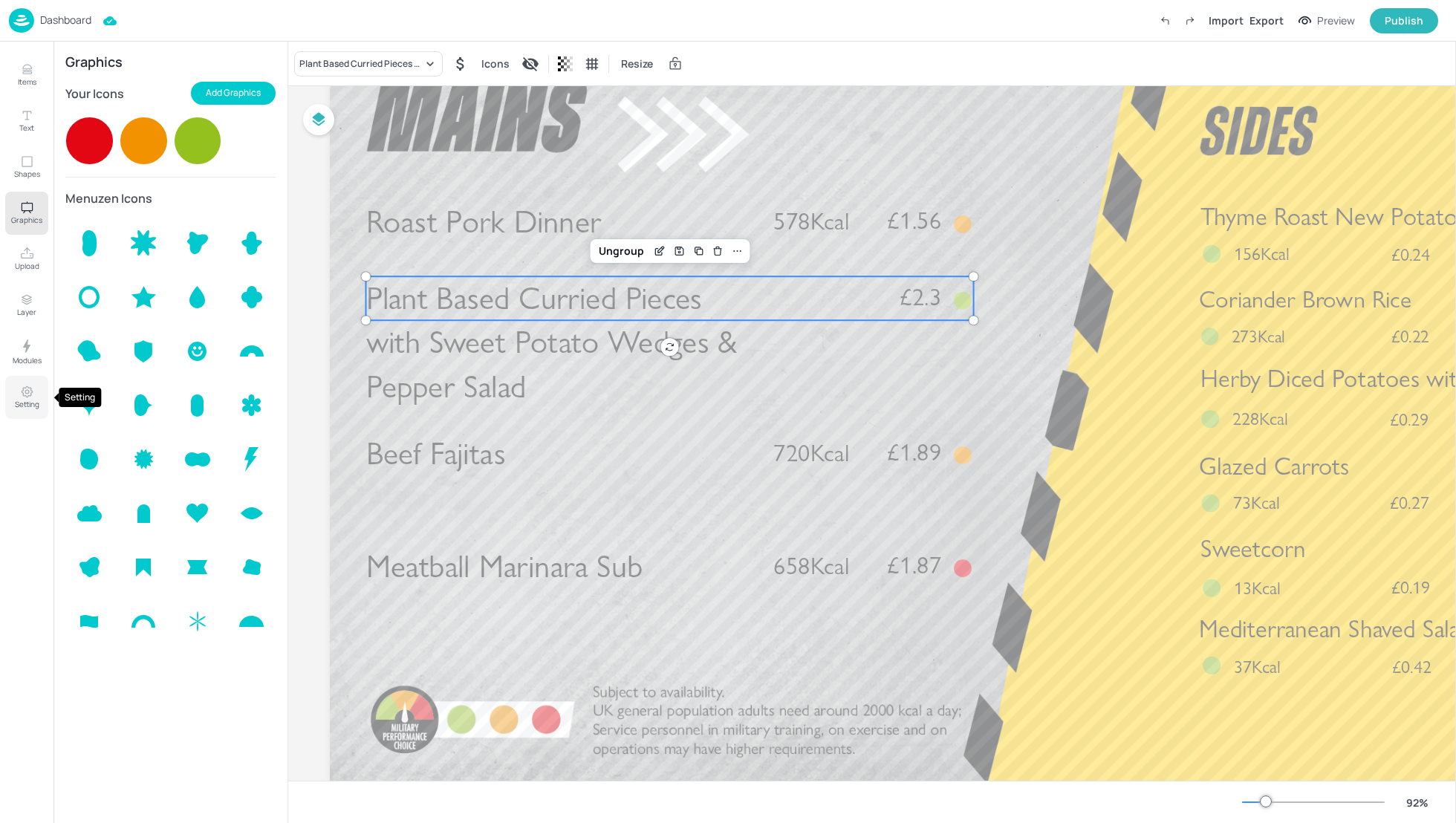
click at [29, 384] on button "Setting" at bounding box center [27, 397] width 43 height 43
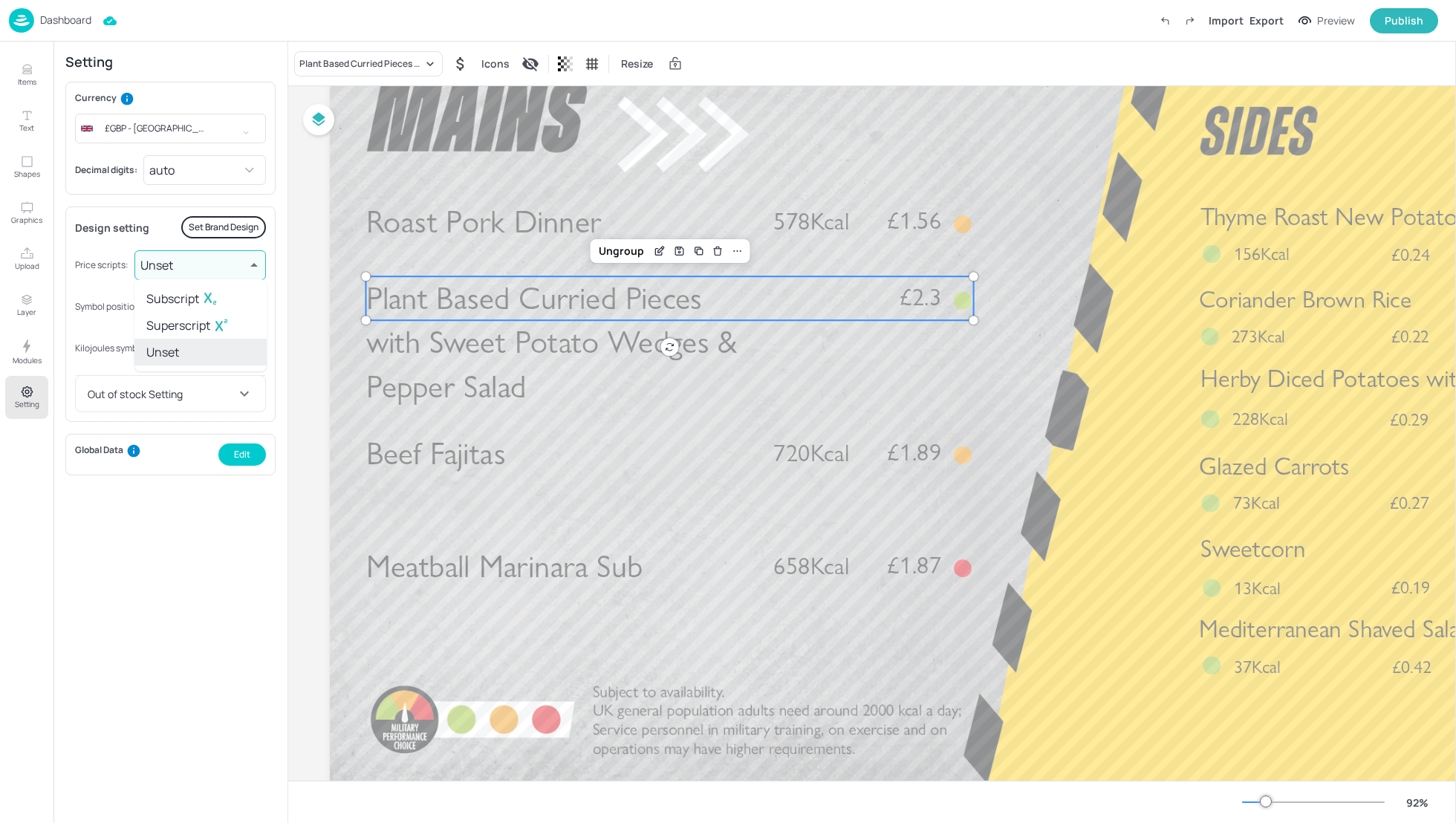
click at [190, 265] on body "Dashboard Import Export Preview Publish Items Text Shapes Graphics Upload Layer…" at bounding box center [728, 411] width 1456 height 823
click at [190, 264] on div at bounding box center [728, 411] width 1456 height 823
click at [180, 165] on body "Dashboard Import Export Preview Publish Items Text Shapes Graphics Upload Layer…" at bounding box center [728, 411] width 1456 height 823
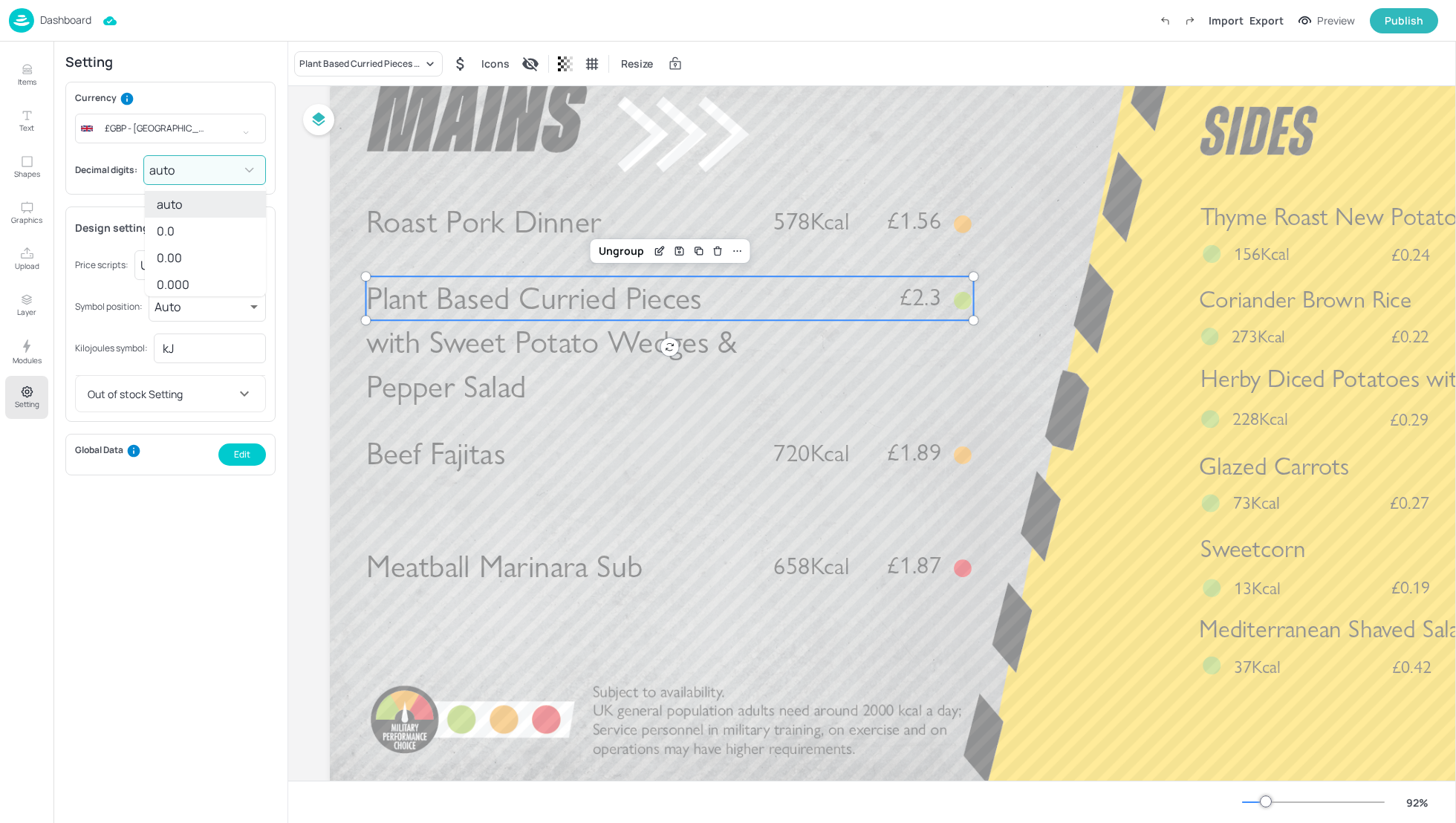
click at [180, 261] on li "0.00" at bounding box center [205, 257] width 121 height 27
type input "2"
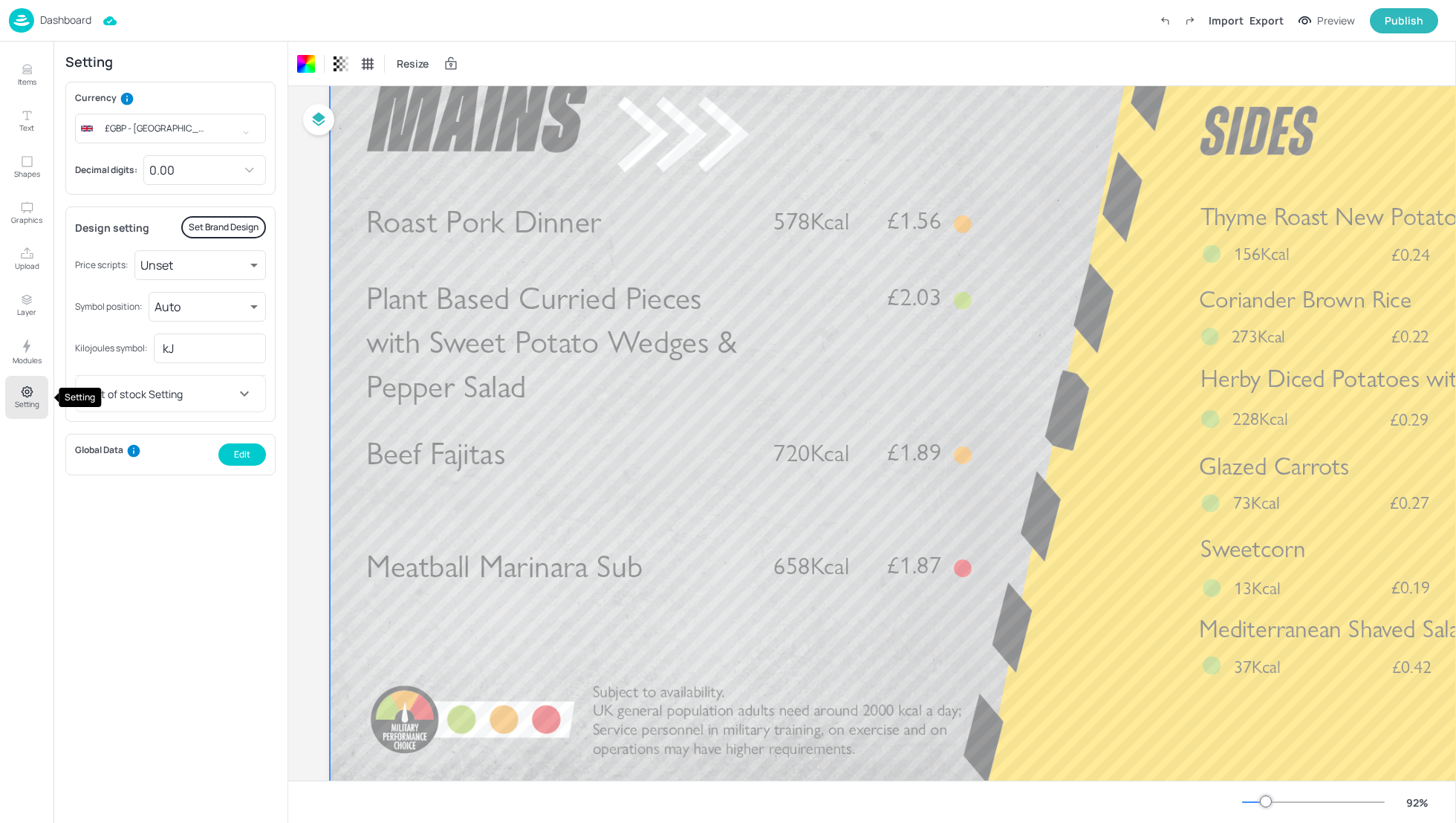
click at [26, 391] on icon "Setting" at bounding box center [27, 392] width 14 height 14
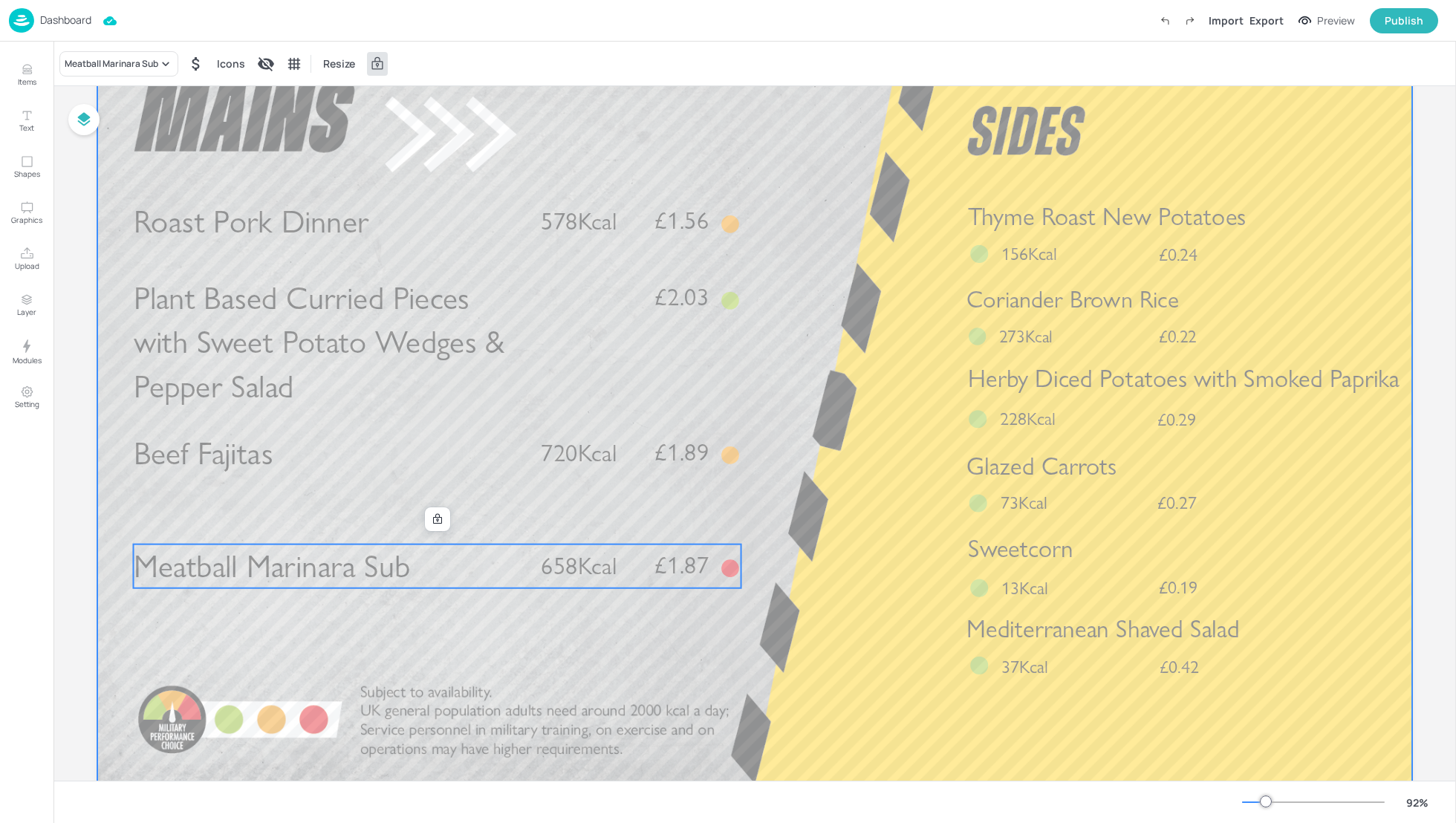
drag, startPoint x: 331, startPoint y: 579, endPoint x: 333, endPoint y: 598, distance: 19.1
click at [333, 43] on div "Roast Pork Dinner £1.56 578Kcal Beef Fajitas £1.89 720Kcal Meatball Marinara Su…" at bounding box center [755, 43] width 1315 height 0
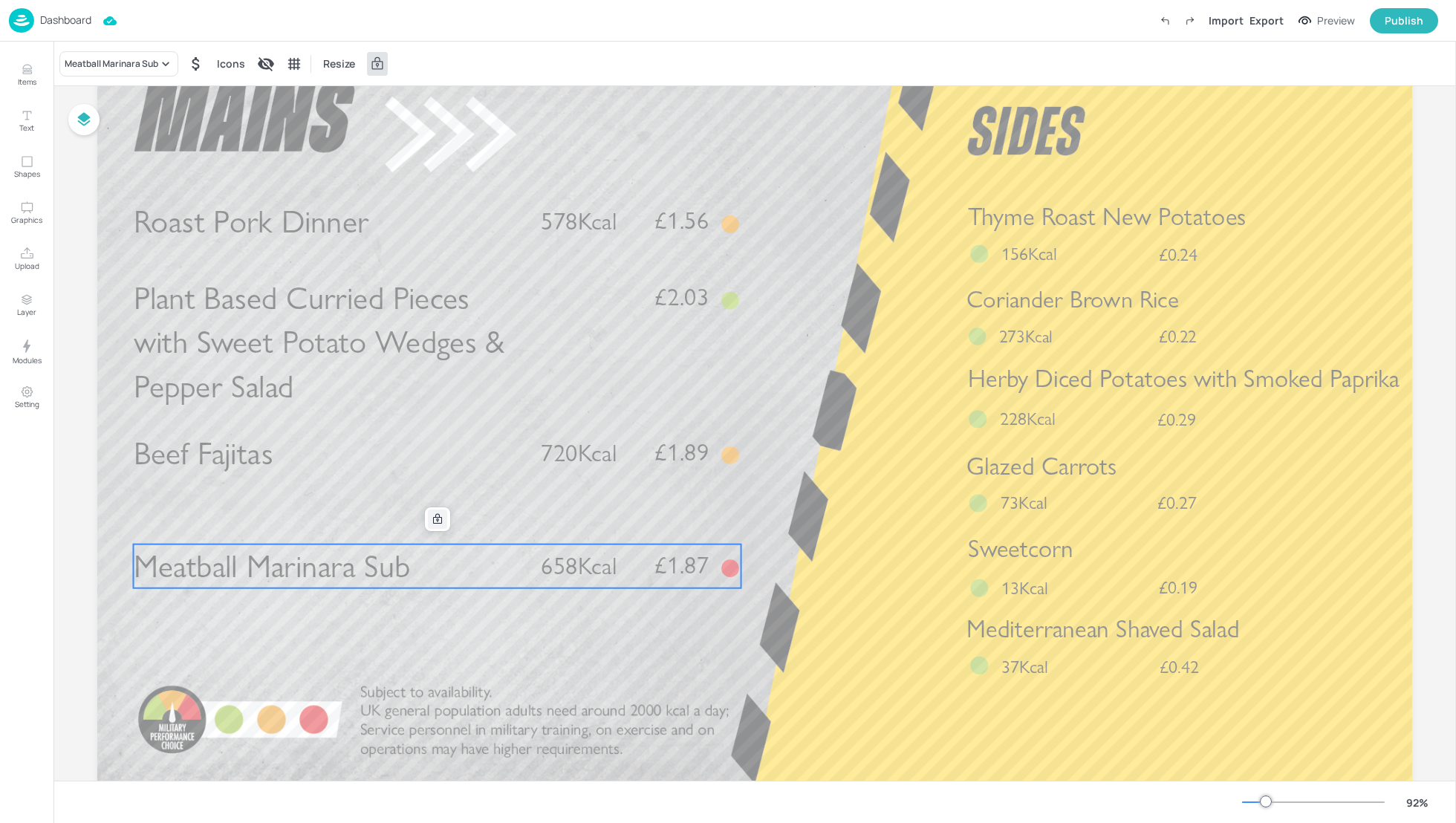
click at [434, 516] on icon at bounding box center [437, 519] width 12 height 12
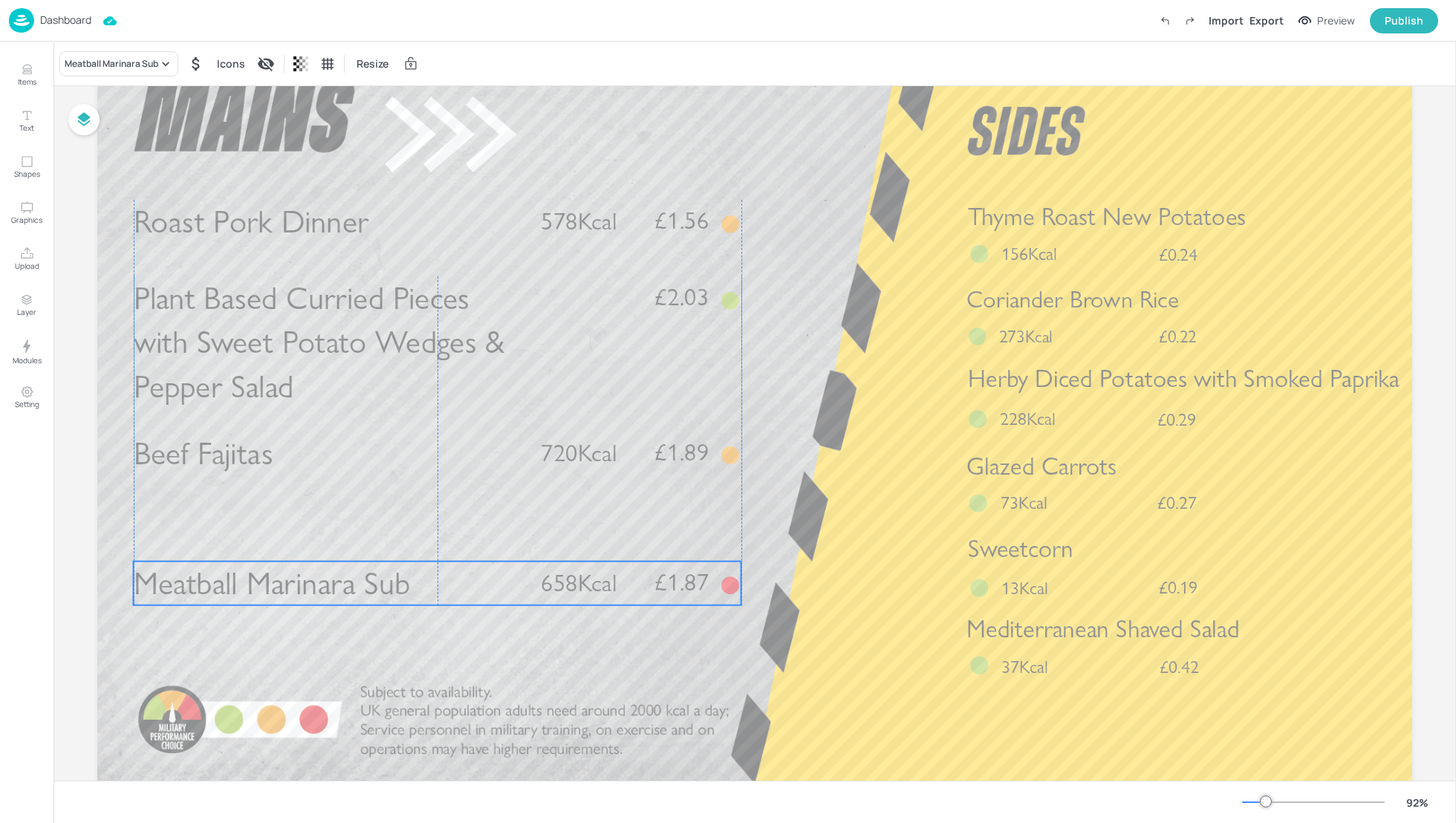
drag, startPoint x: 426, startPoint y: 550, endPoint x: 426, endPoint y: 568, distance: 18.0
click at [426, 569] on p "Meatball Marinara Sub" at bounding box center [328, 584] width 389 height 44
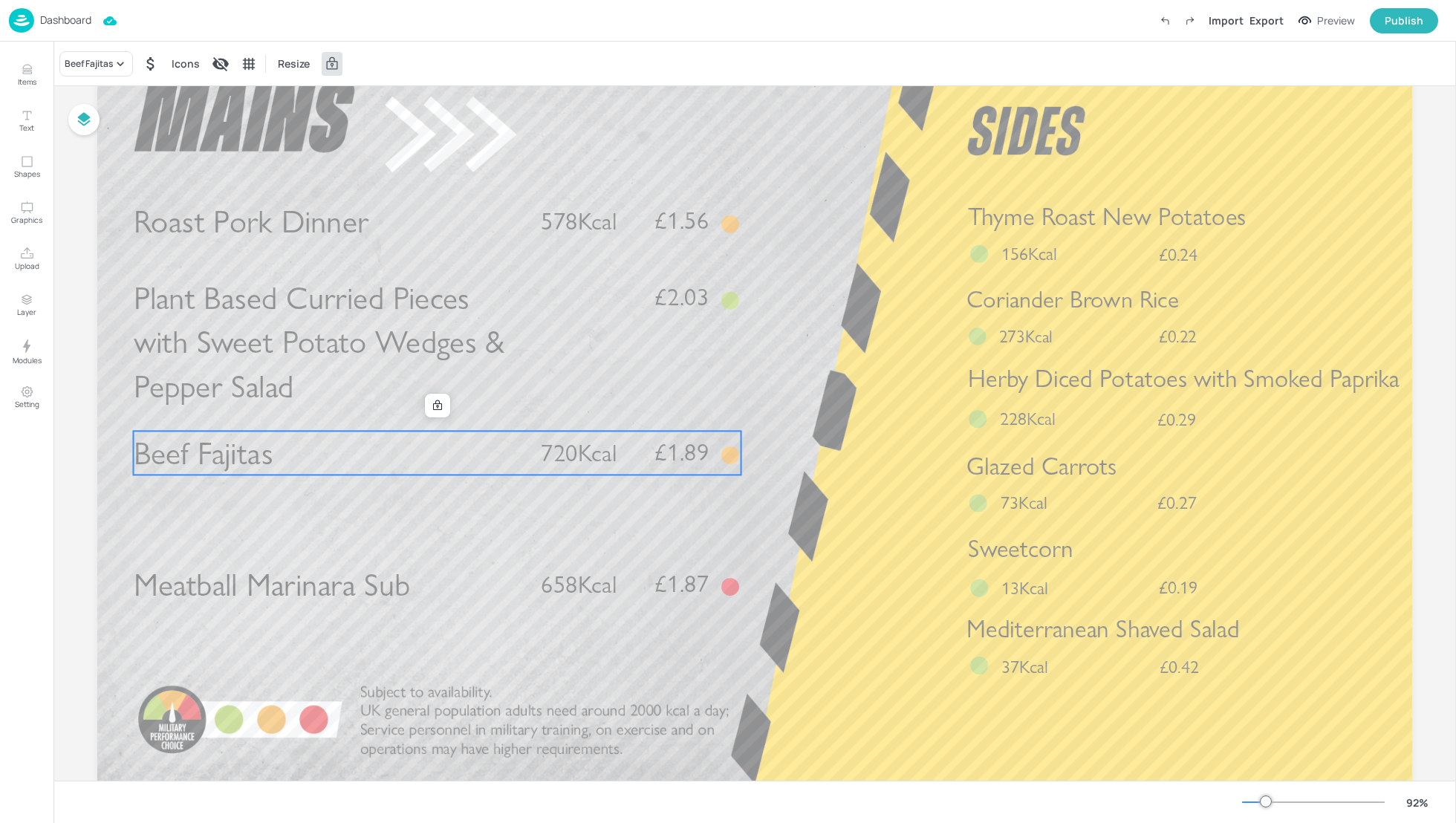
drag, startPoint x: 317, startPoint y: 462, endPoint x: 317, endPoint y: 507, distance: 45.0
click at [317, 43] on div "Roast Pork Dinner £1.56 578Kcal Beef Fajitas £1.89 720Kcal Meatball Marinara Su…" at bounding box center [755, 43] width 1315 height 0
click at [436, 406] on icon at bounding box center [437, 405] width 12 height 12
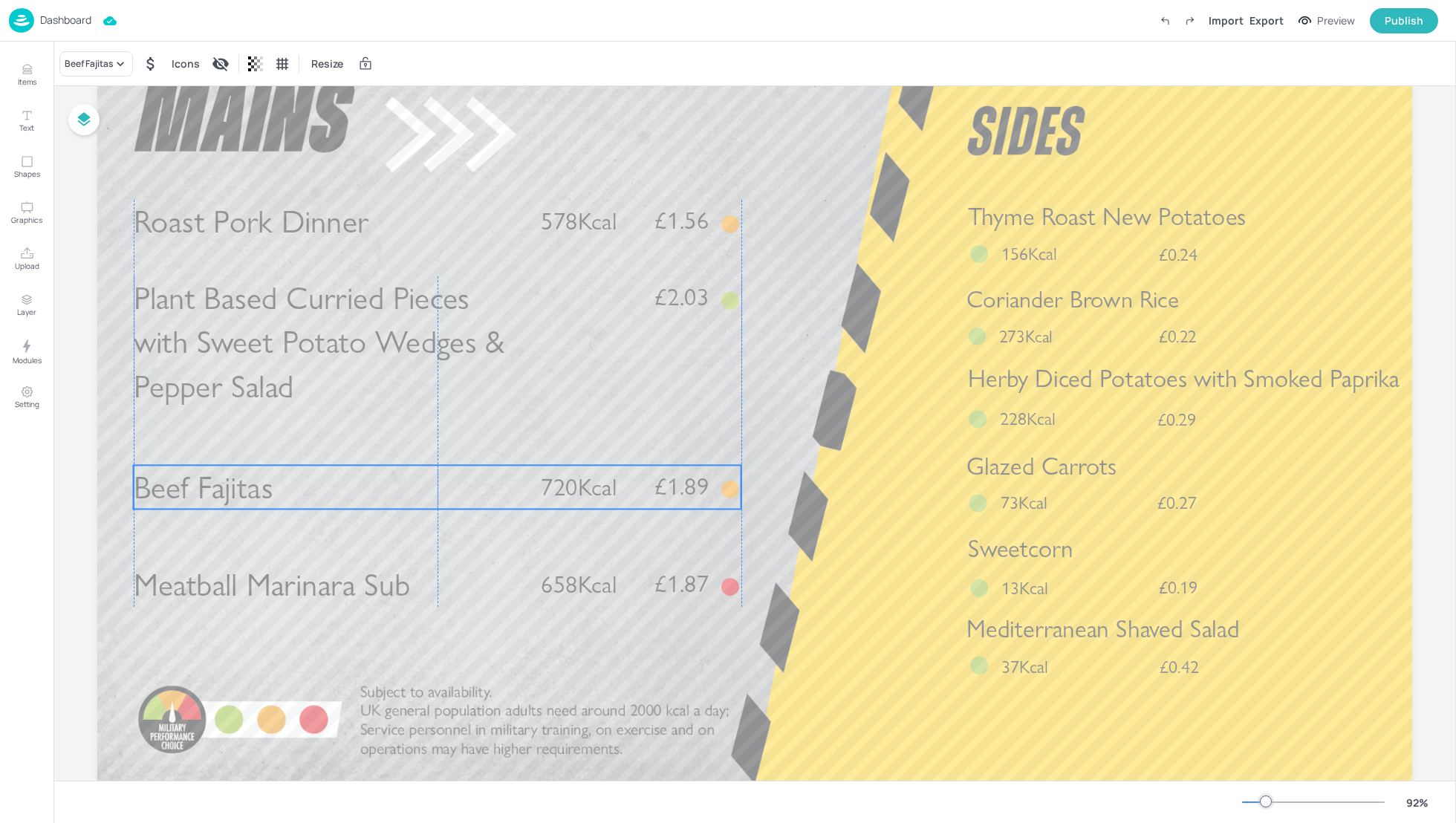
drag, startPoint x: 423, startPoint y: 448, endPoint x: 423, endPoint y: 480, distance: 32.0
click at [423, 481] on p "Beef Fajitas" at bounding box center [328, 487] width 389 height 44
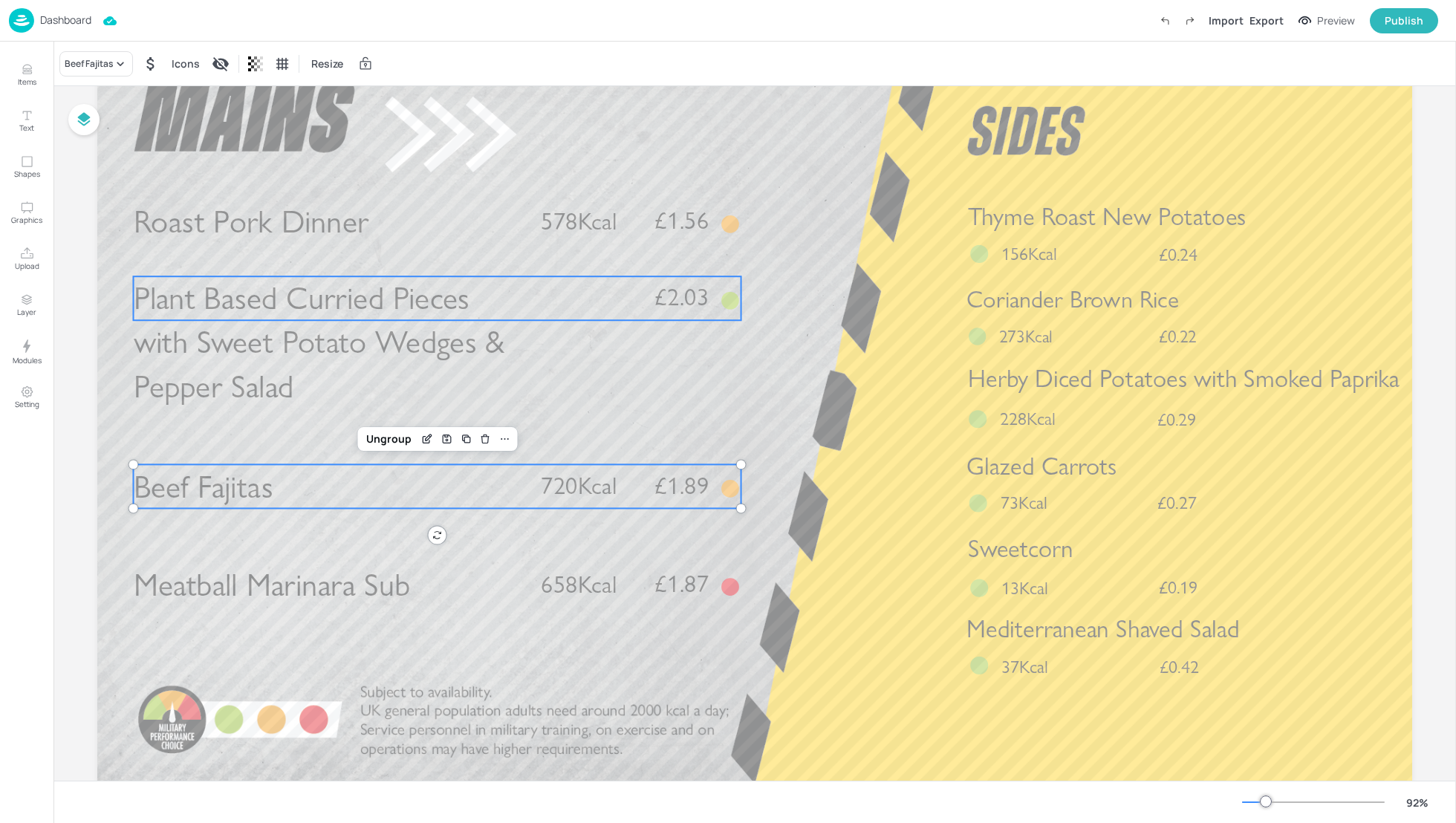
click at [338, 340] on span "Plant Based Curried Pieces with Sweet Potato Wedges & Pepper Salad" at bounding box center [319, 342] width 371 height 126
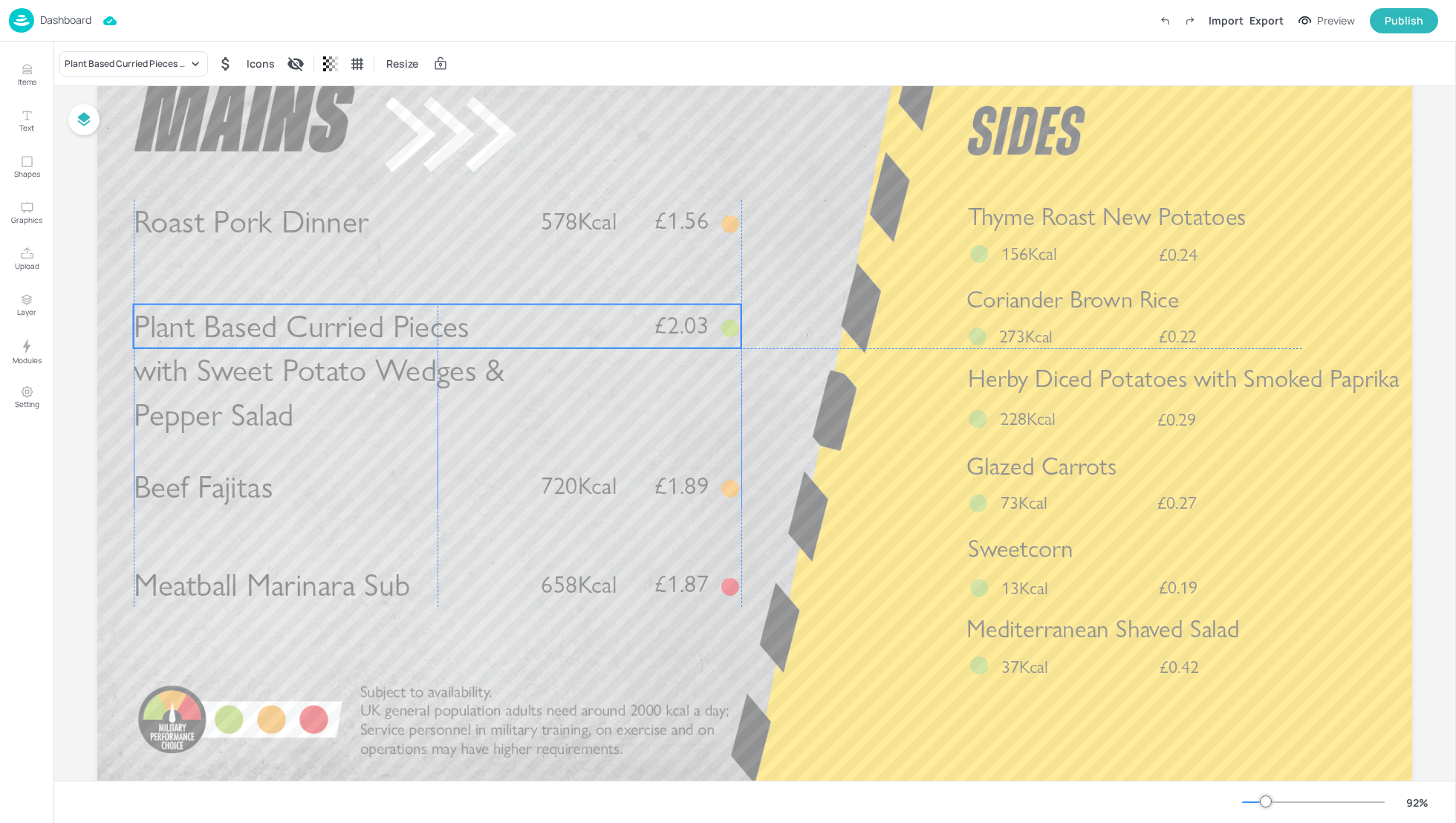
drag, startPoint x: 392, startPoint y: 298, endPoint x: 393, endPoint y: 328, distance: 30.0
click at [393, 328] on span "Plant Based Curried Pieces with Sweet Potato Wedges & Pepper Salad" at bounding box center [319, 370] width 371 height 126
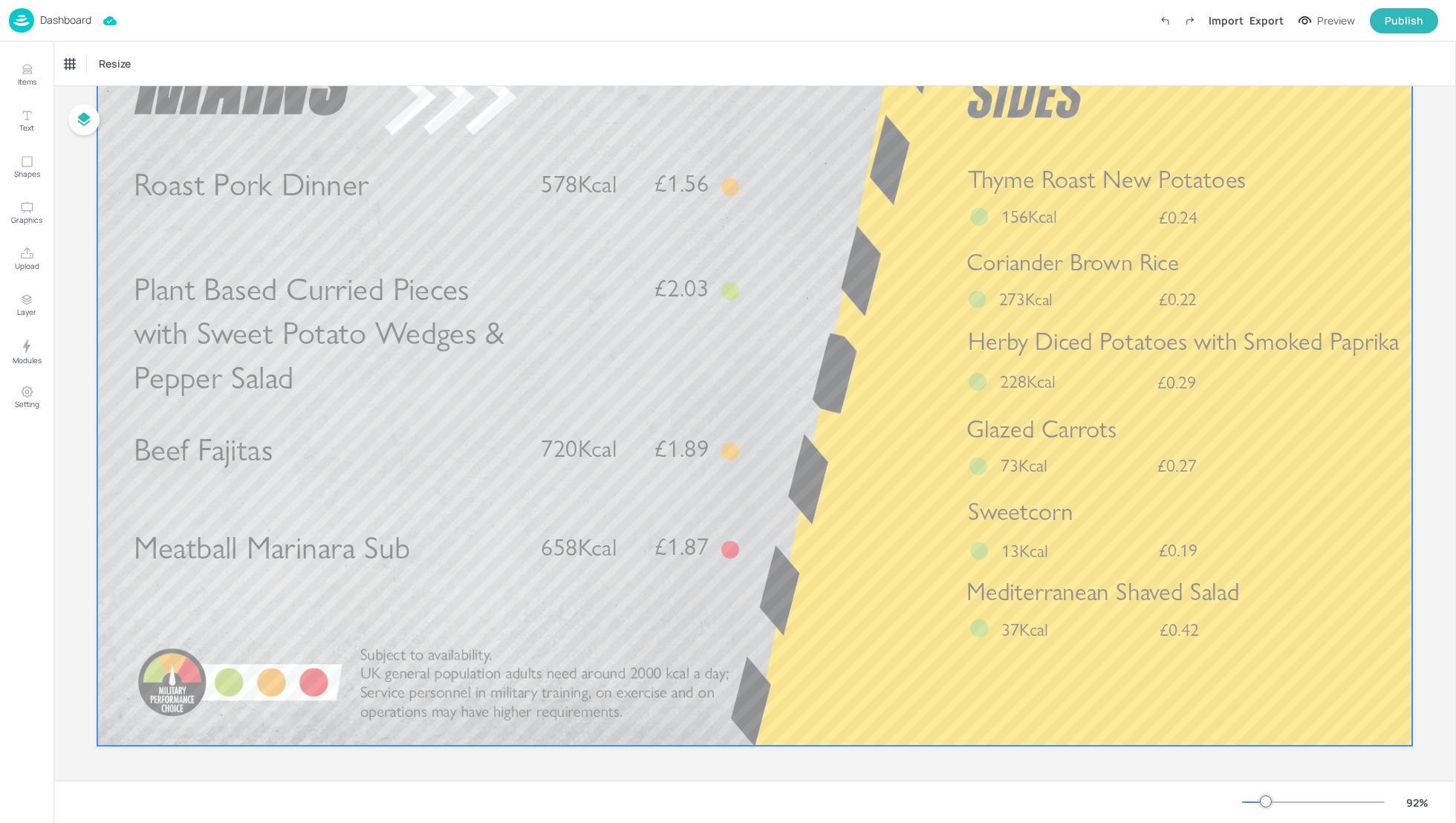
scroll to position [129, 0]
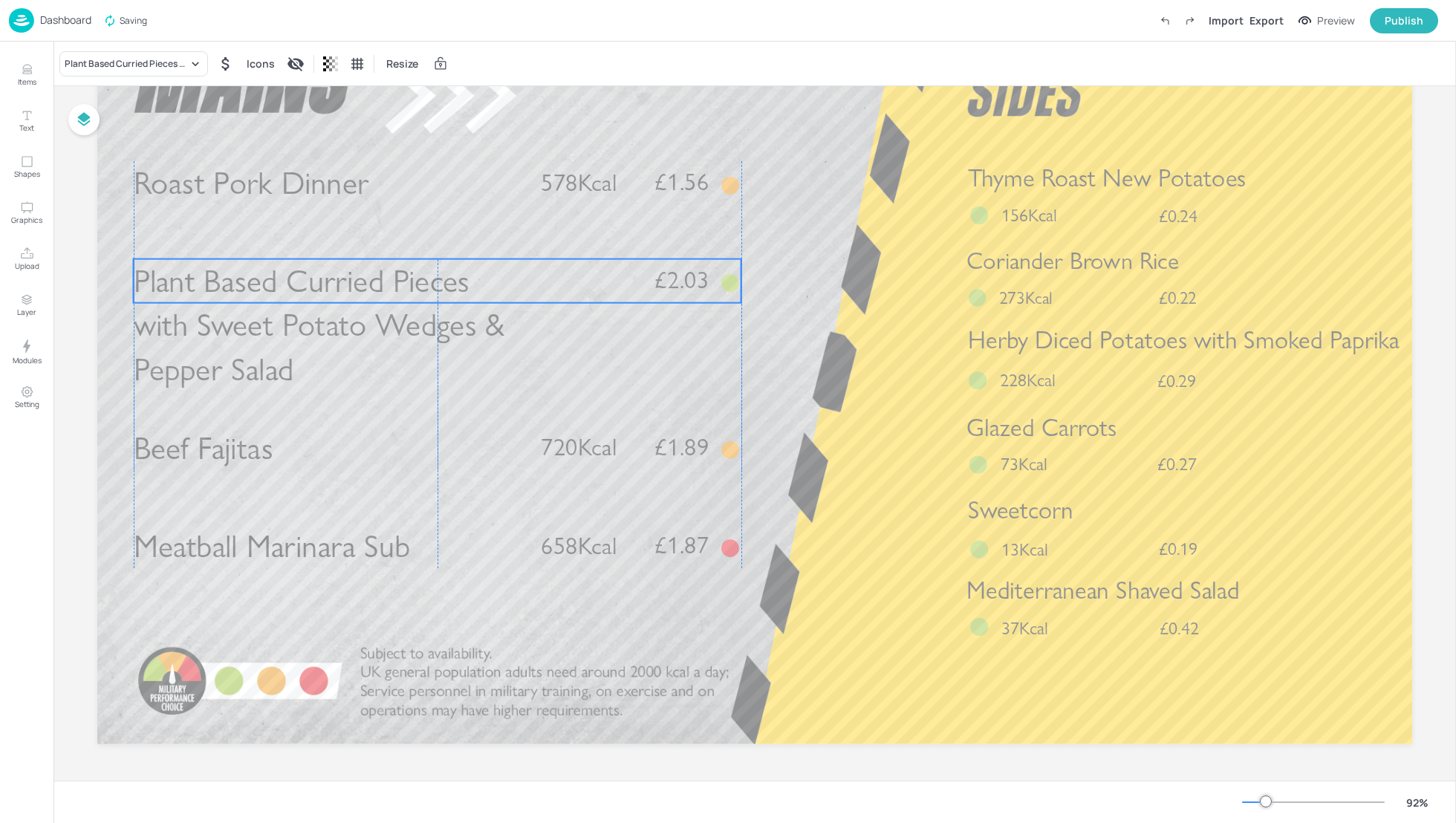
drag, startPoint x: 462, startPoint y: 274, endPoint x: 462, endPoint y: 266, distance: 8.0
click at [462, 266] on span "Plant Based Curried Pieces with Sweet Potato Wedges & Pepper Salad" at bounding box center [319, 325] width 371 height 126
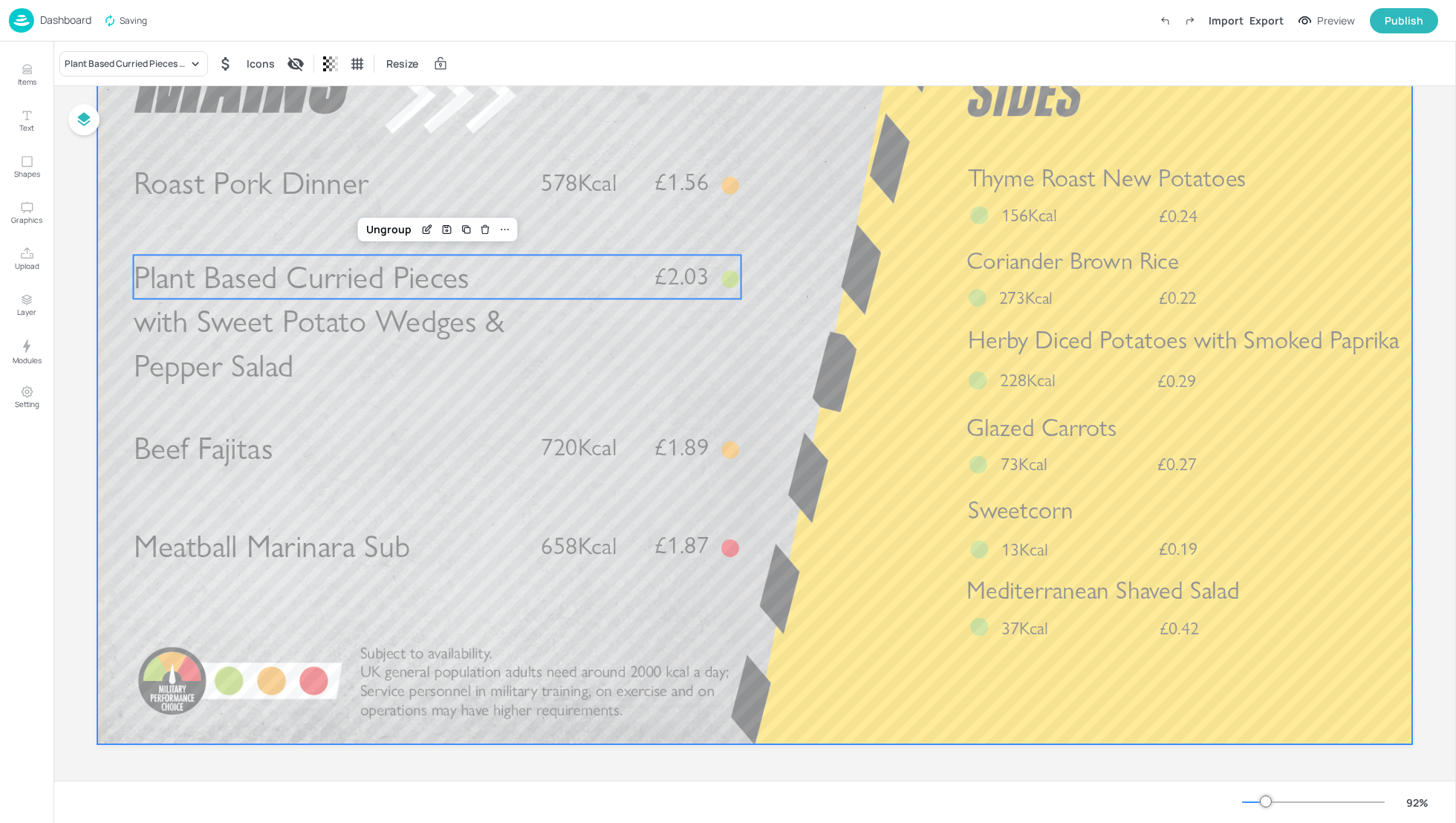
click at [865, 333] on div at bounding box center [755, 374] width 1315 height 740
click at [541, 283] on div "Plant Based Curried Pieces with Sweet Potato Wedges & Pepper Salad £2.03" at bounding box center [437, 277] width 608 height 44
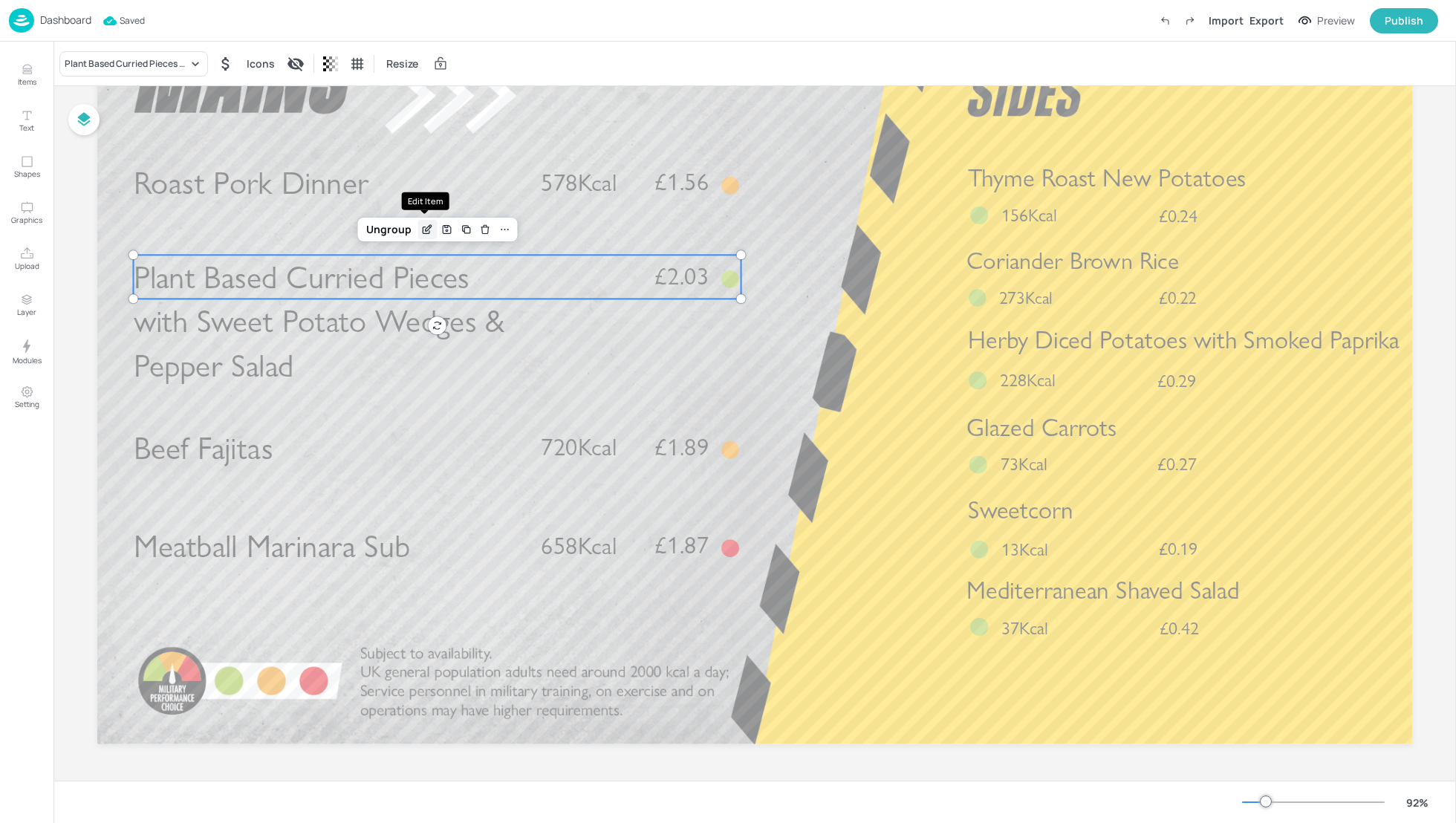
click at [421, 229] on icon "Edit Item" at bounding box center [427, 229] width 12 height 12
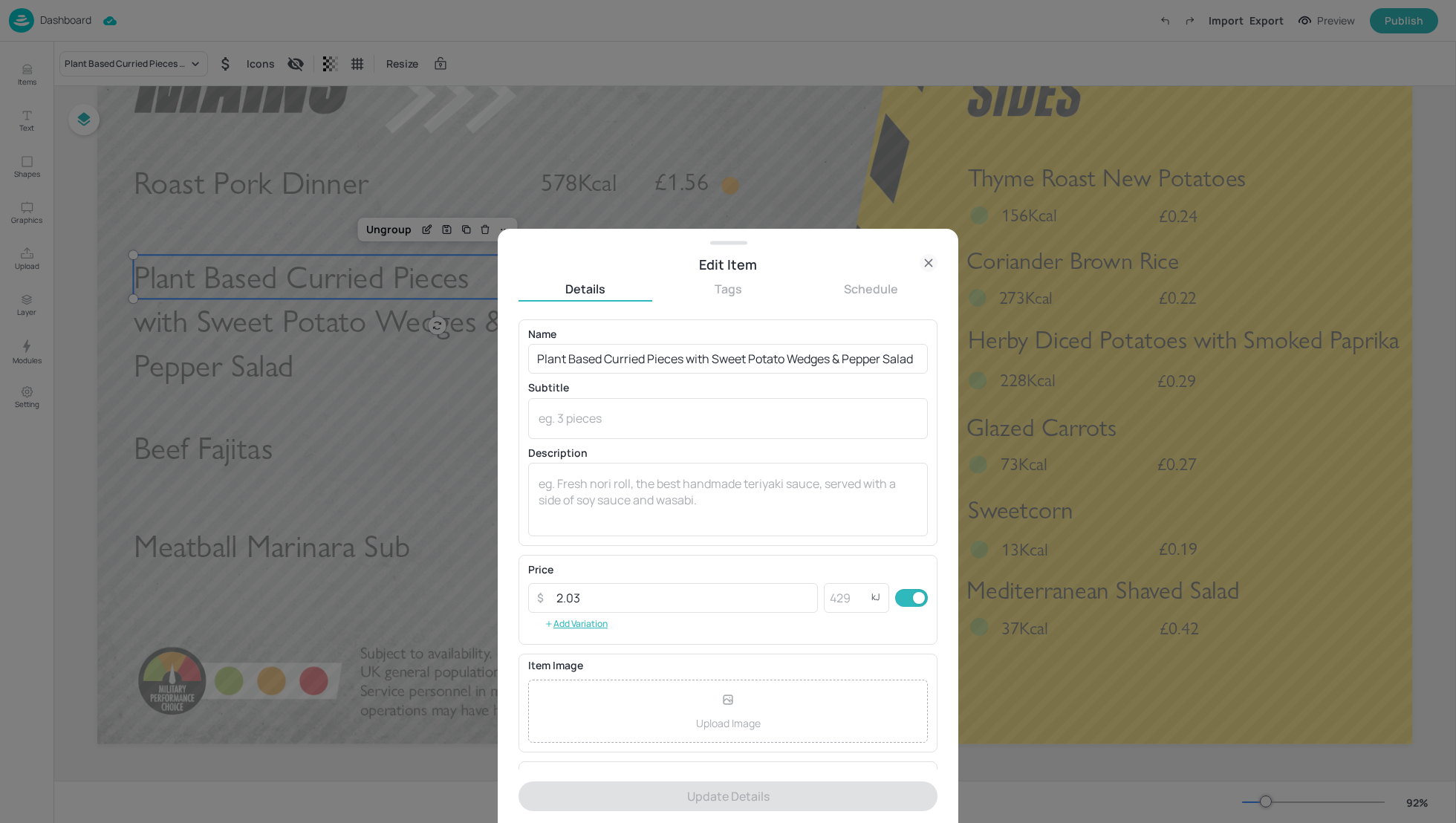
click at [937, 264] on div "Edit Item" at bounding box center [728, 264] width 461 height 21
click at [930, 264] on icon at bounding box center [928, 262] width 7 height 7
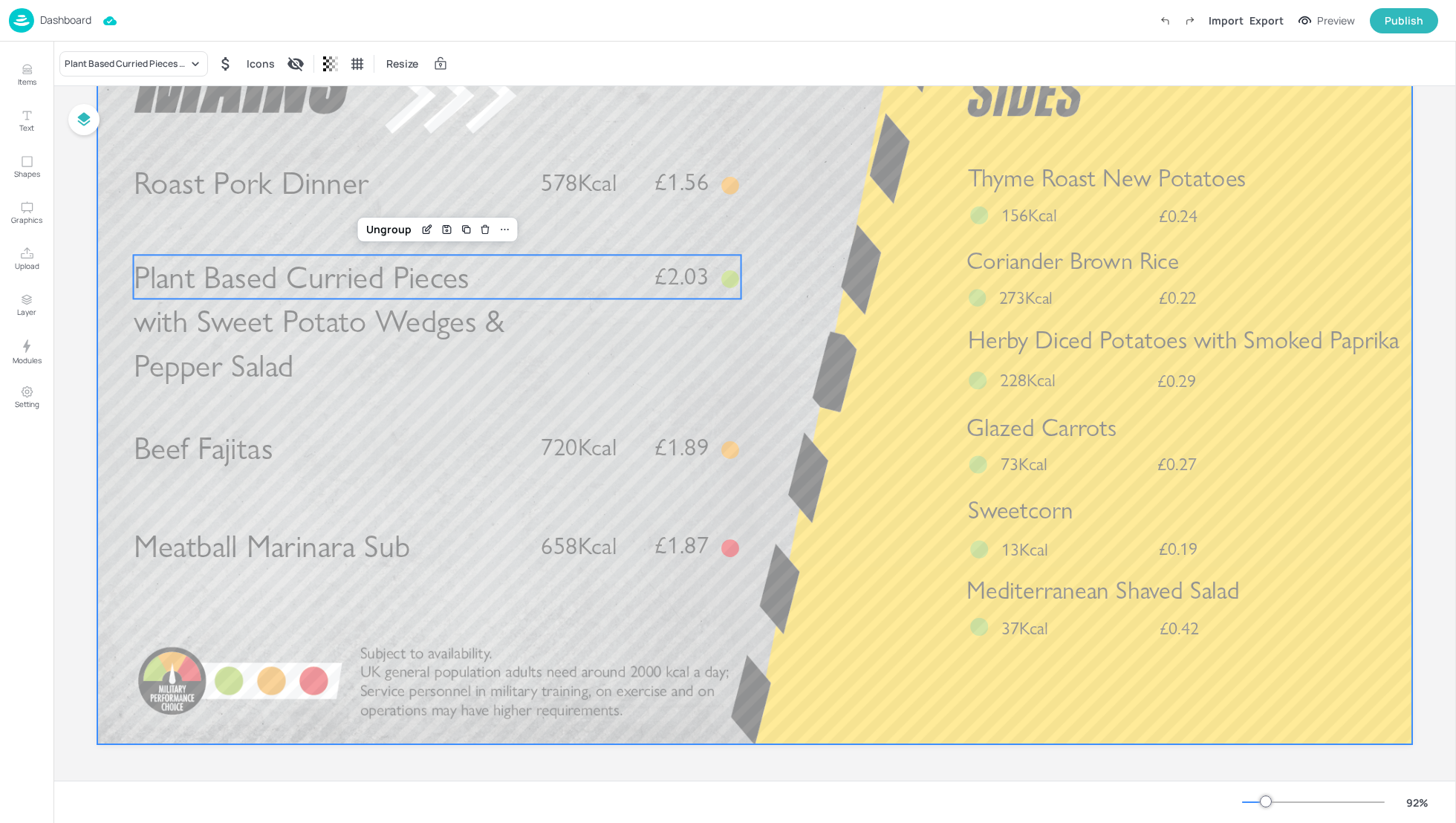
click at [790, 349] on div at bounding box center [755, 374] width 1315 height 740
click at [479, 303] on span "Plant Based Curried Pieces with Sweet Potato Wedges & Pepper Salad" at bounding box center [319, 321] width 371 height 126
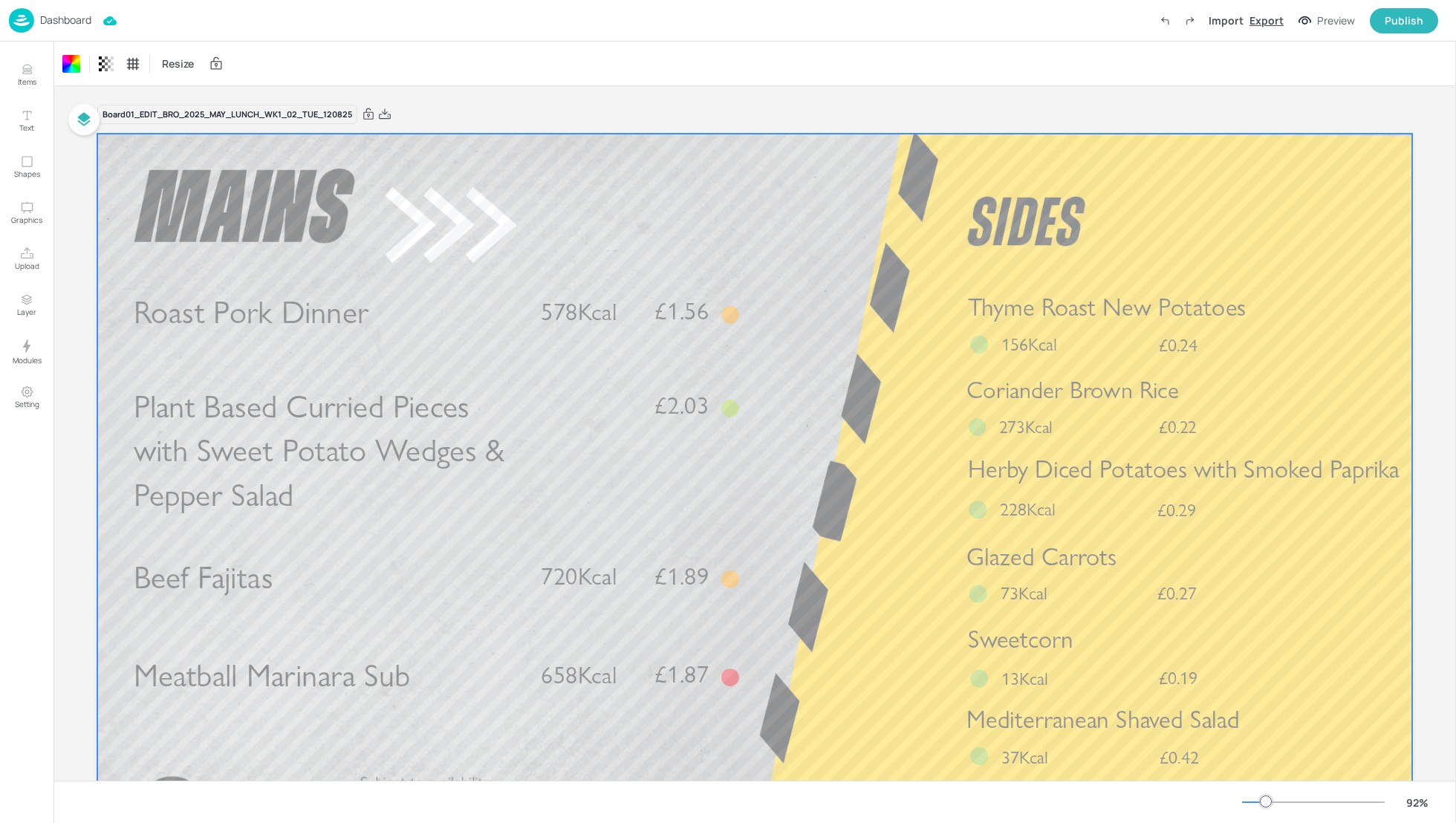
click at [1269, 23] on div "Export" at bounding box center [1266, 20] width 34 height 16
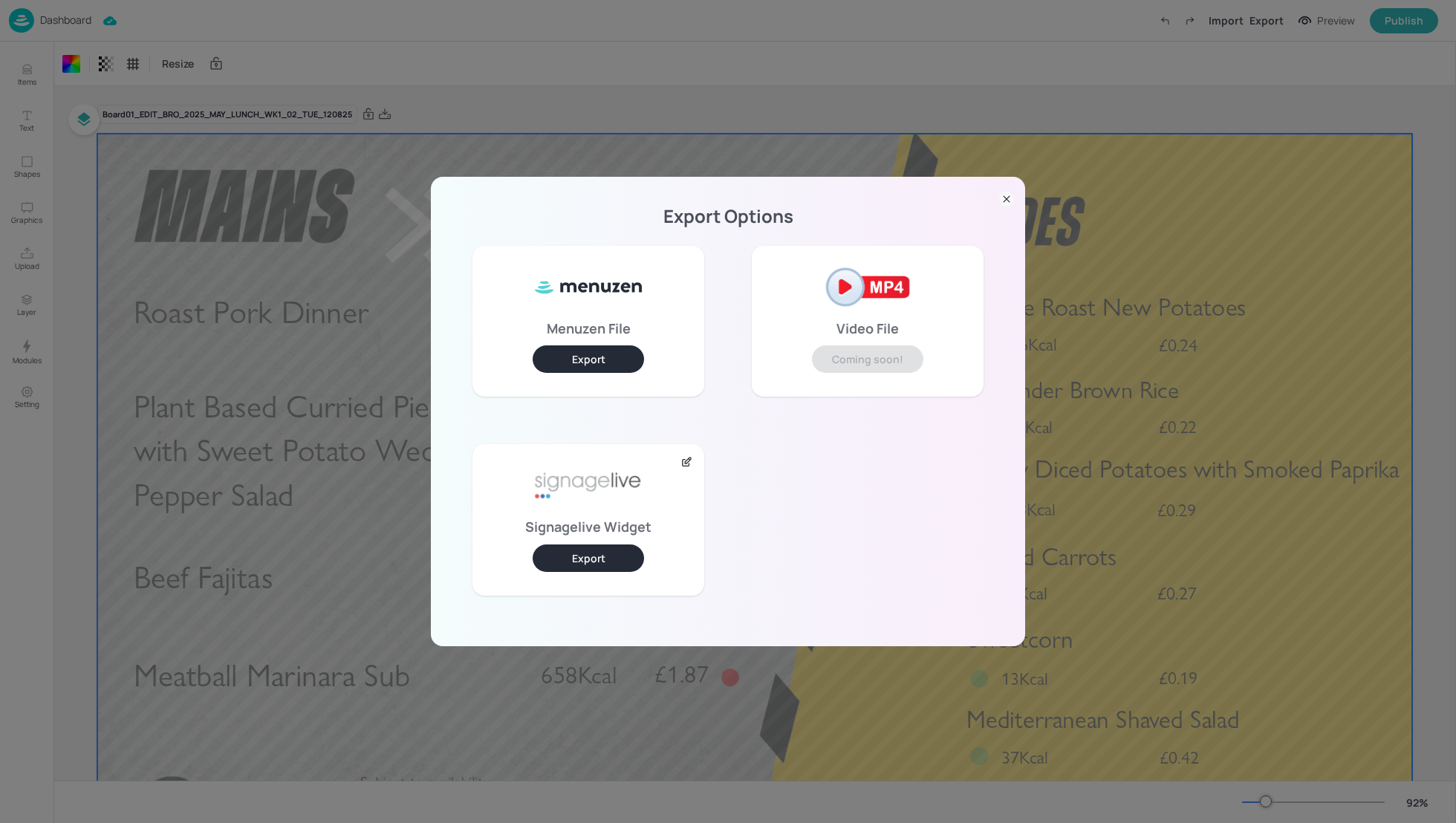
click at [603, 558] on button "Export" at bounding box center [588, 558] width 112 height 27
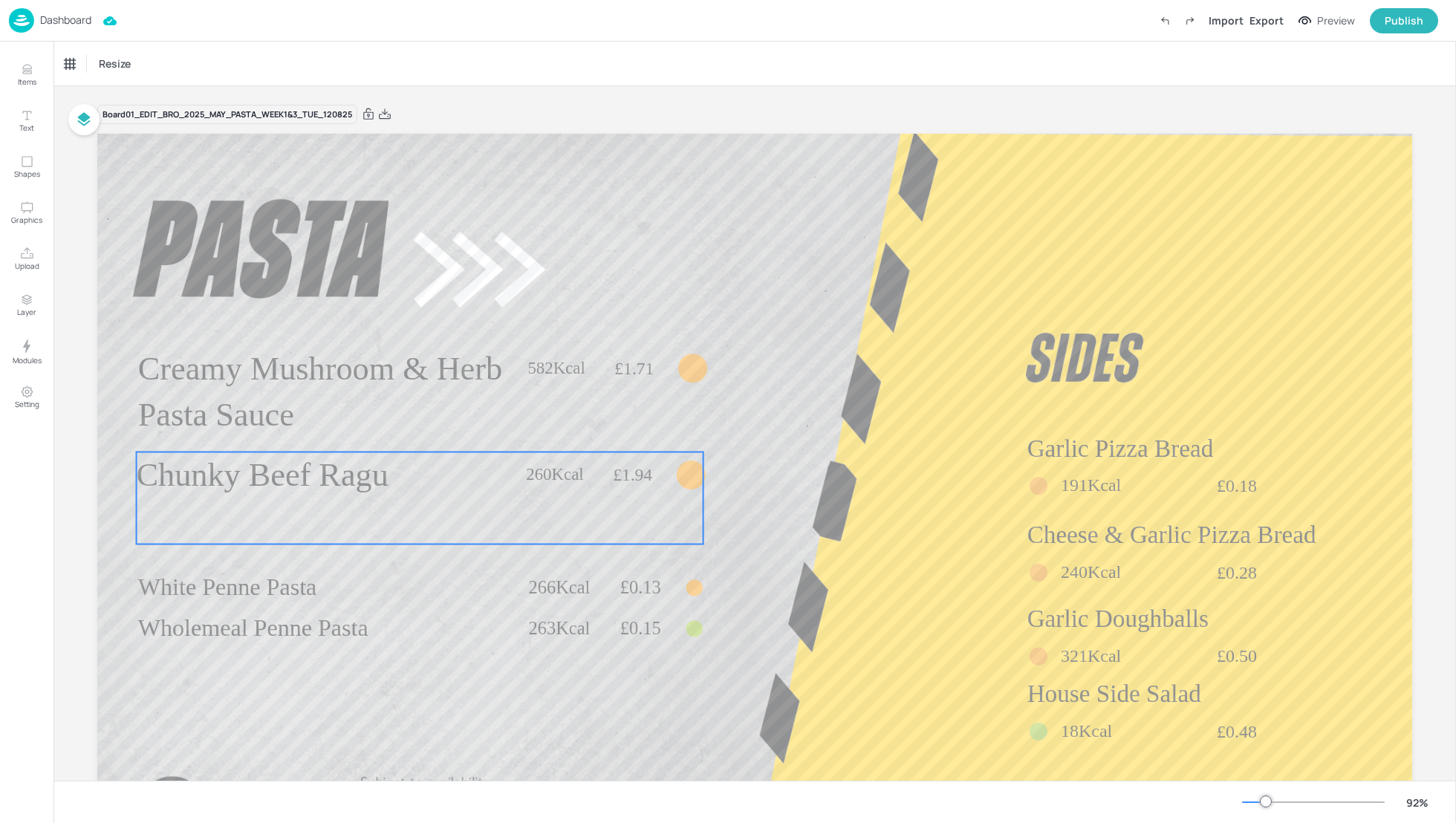
click at [384, 463] on span "Chunky Beef Ragu" at bounding box center [262, 475] width 252 height 37
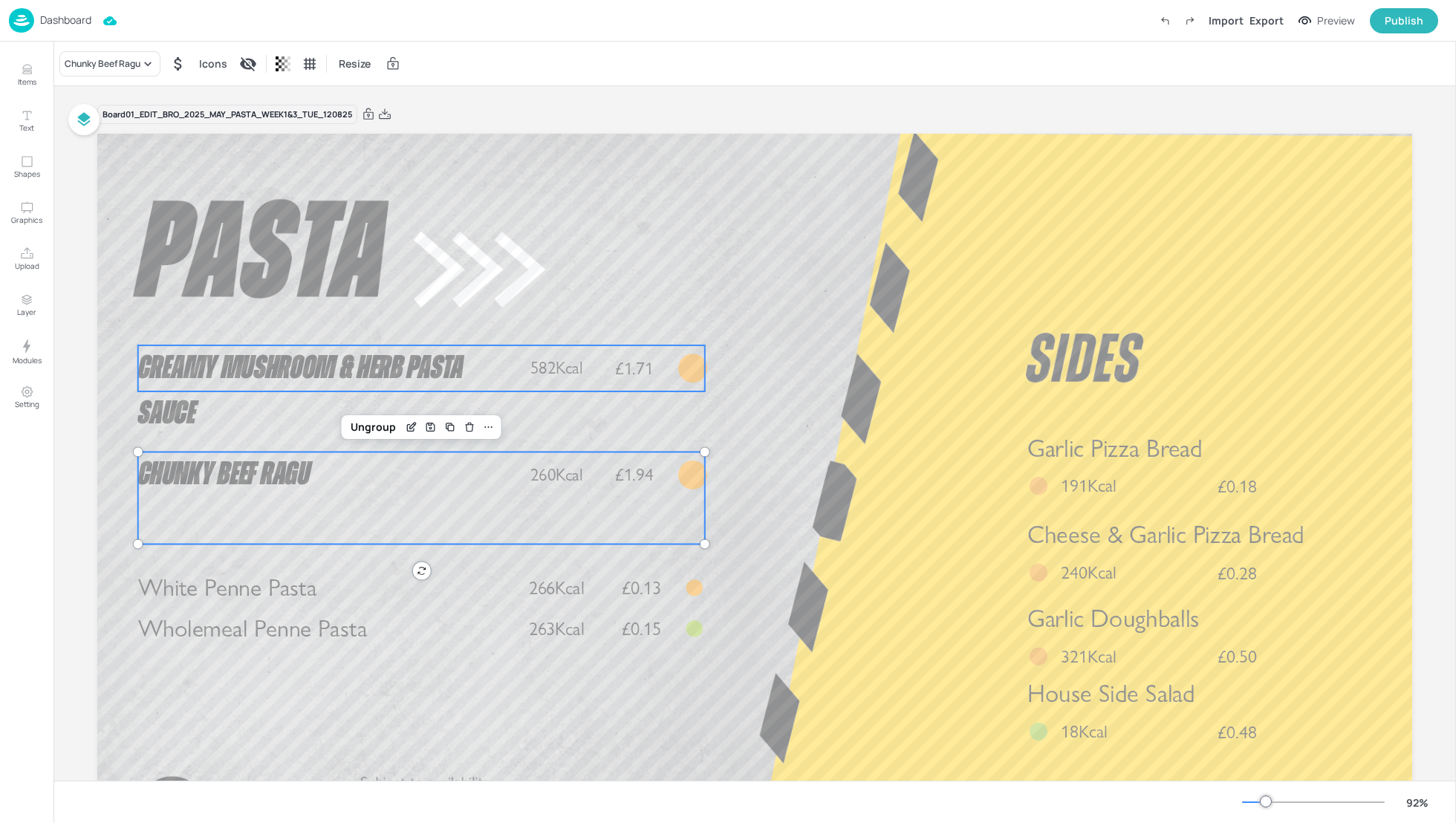
click at [325, 378] on span "Creamy Mushroom & Herb Pasta Sauce" at bounding box center [301, 391] width 326 height 79
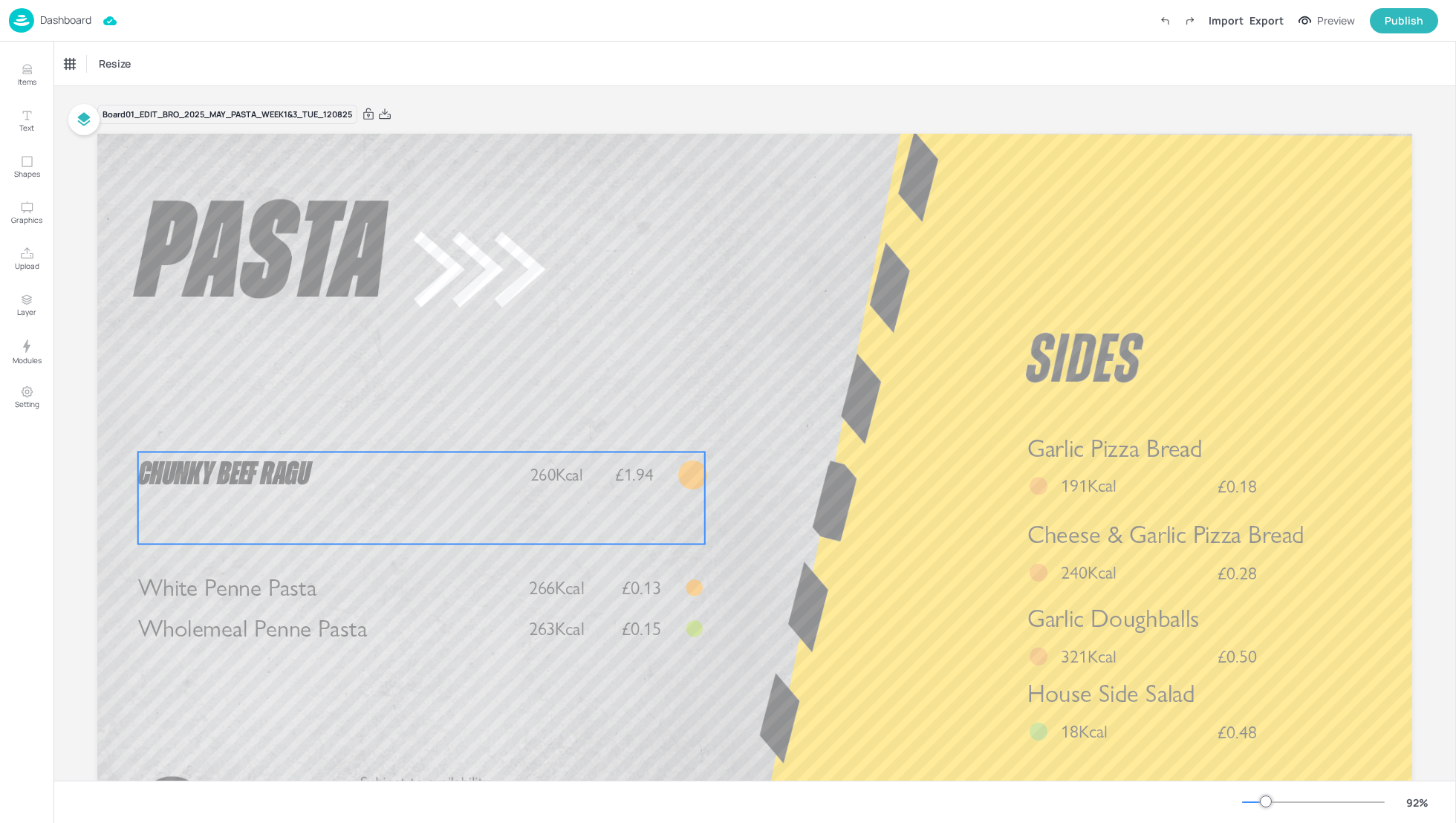
click at [328, 464] on p "Chunky Beef Ragu" at bounding box center [329, 474] width 383 height 46
click at [112, 66] on div "Chunky Beef Ragu" at bounding box center [102, 63] width 76 height 13
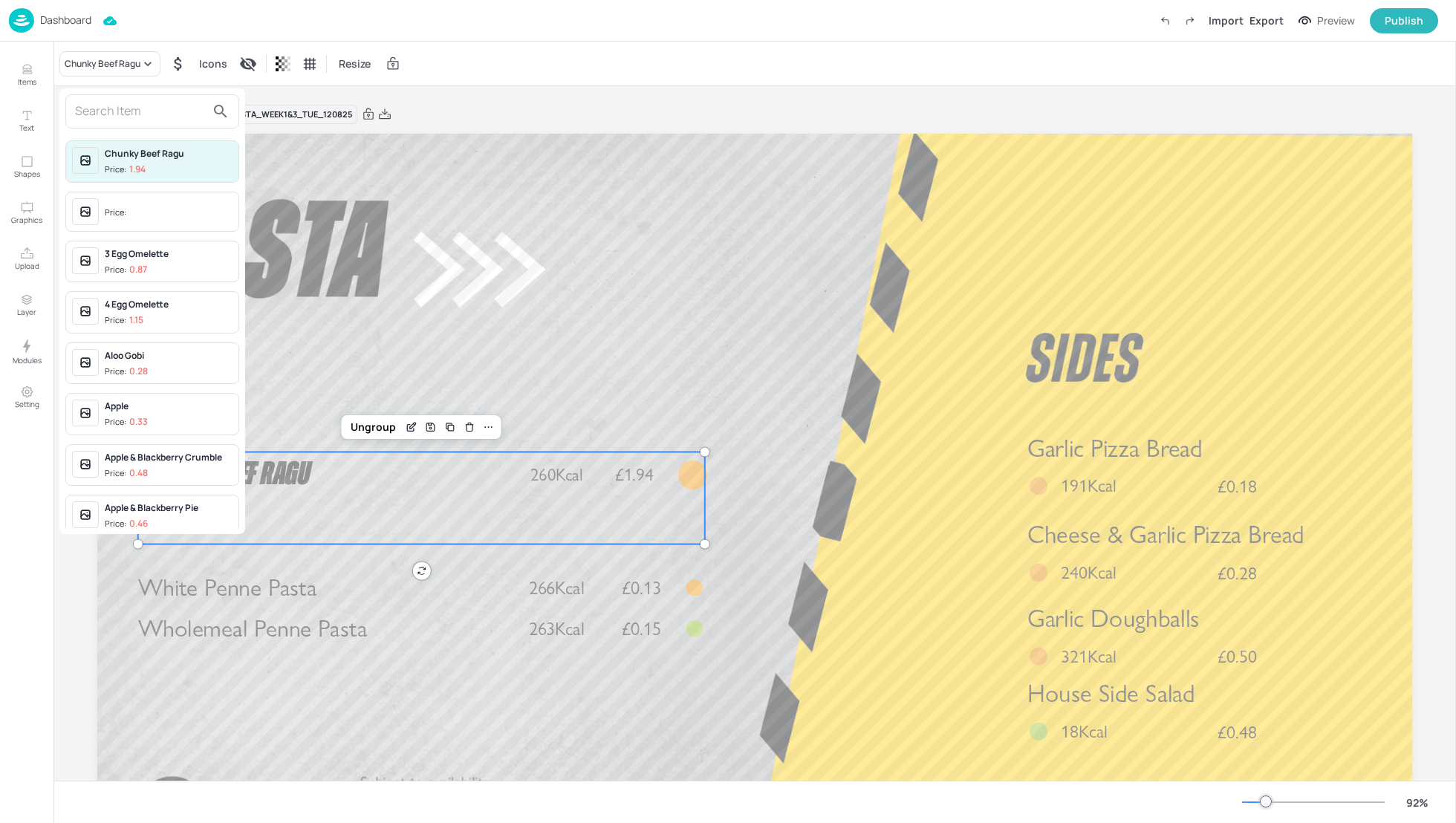
click at [115, 106] on input "text" at bounding box center [140, 112] width 131 height 23
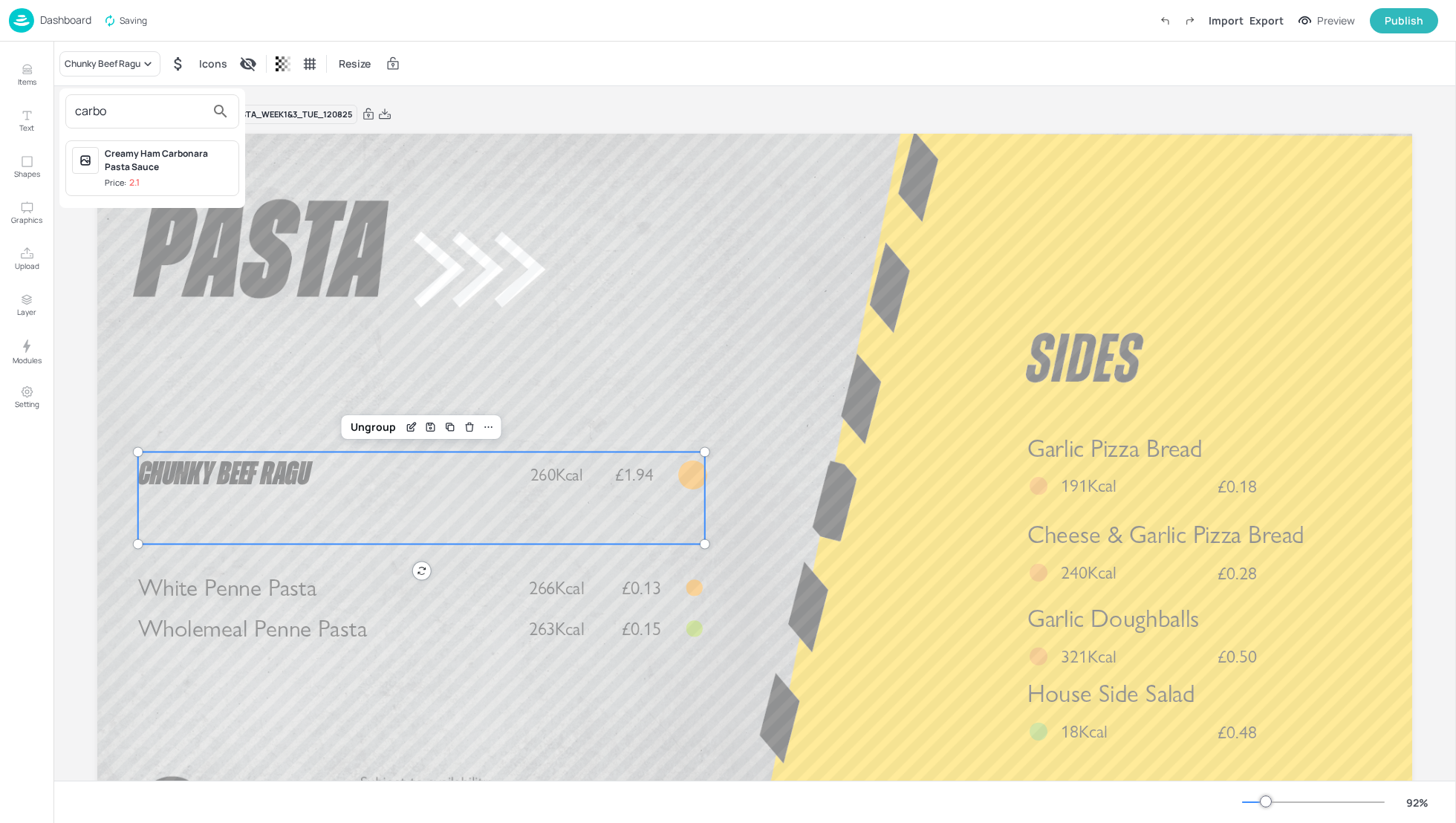
type input "carbo"
click at [152, 167] on div "Creamy Ham Carbonara Pasta Sauce" at bounding box center [168, 161] width 128 height 27
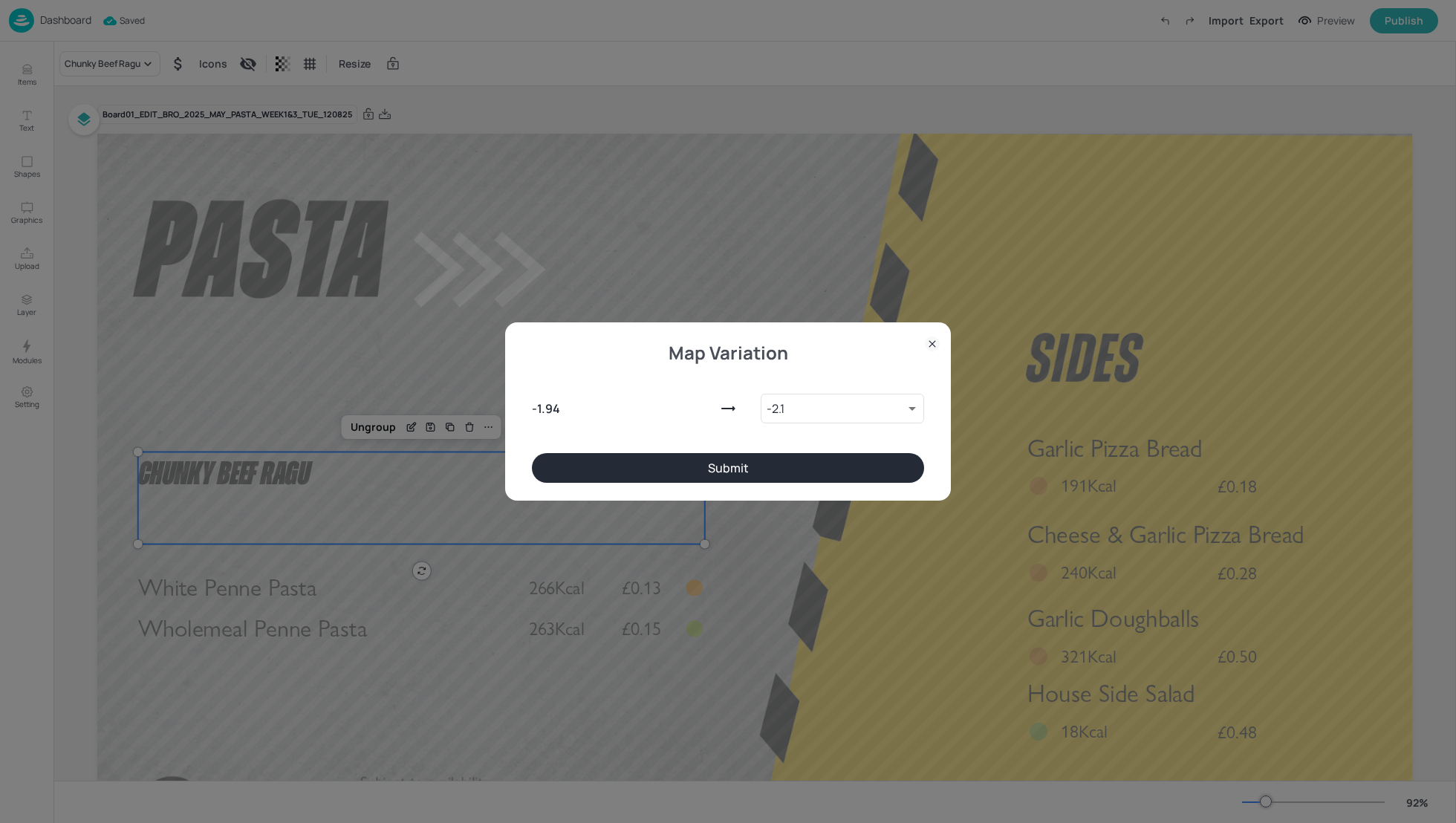
click at [768, 476] on button "Submit" at bounding box center [728, 468] width 392 height 30
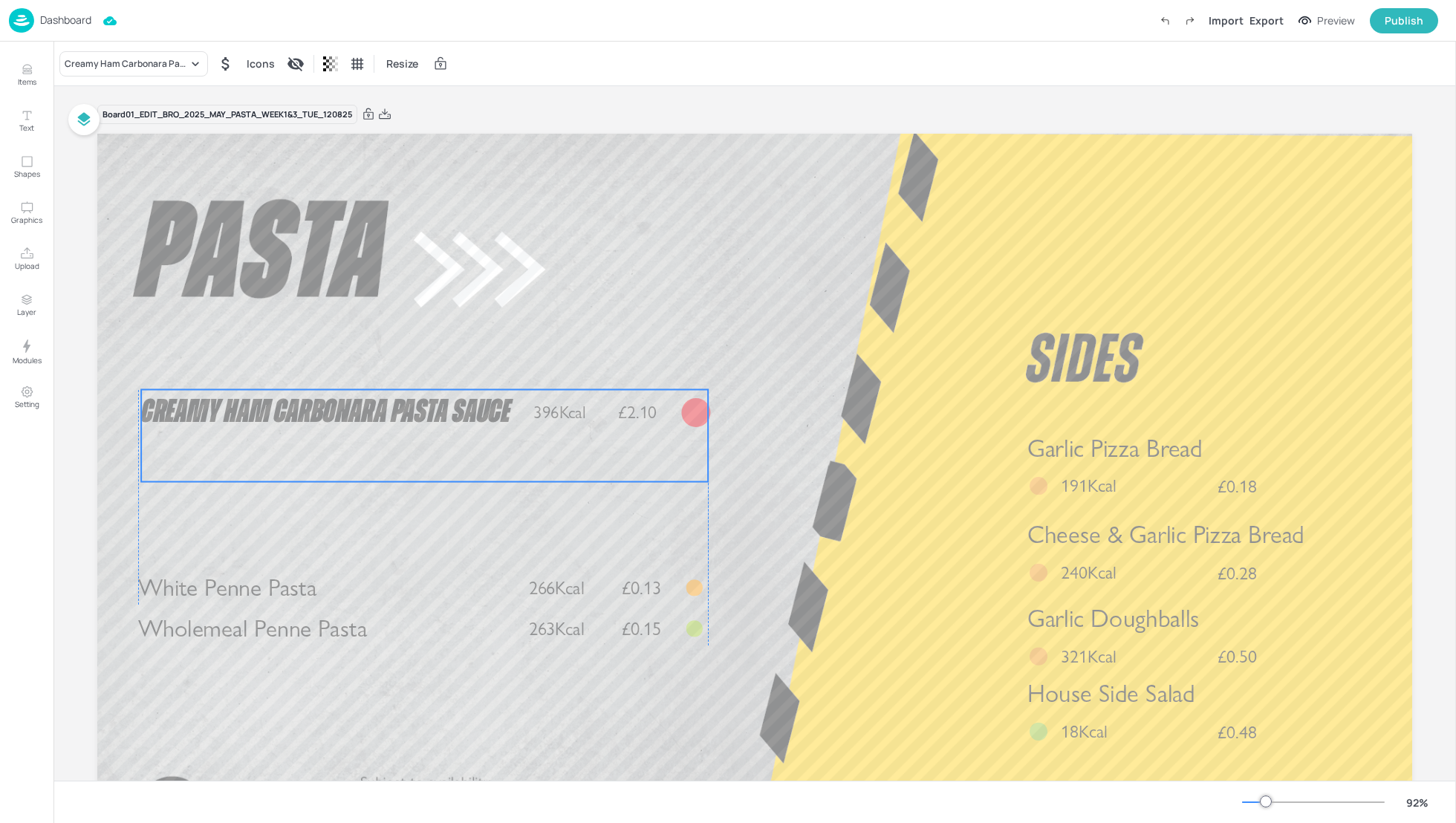
drag, startPoint x: 480, startPoint y: 466, endPoint x: 481, endPoint y: 403, distance: 63.0
click at [481, 403] on span "Creamy Ham Carbonara Pasta Sauce" at bounding box center [325, 413] width 368 height 33
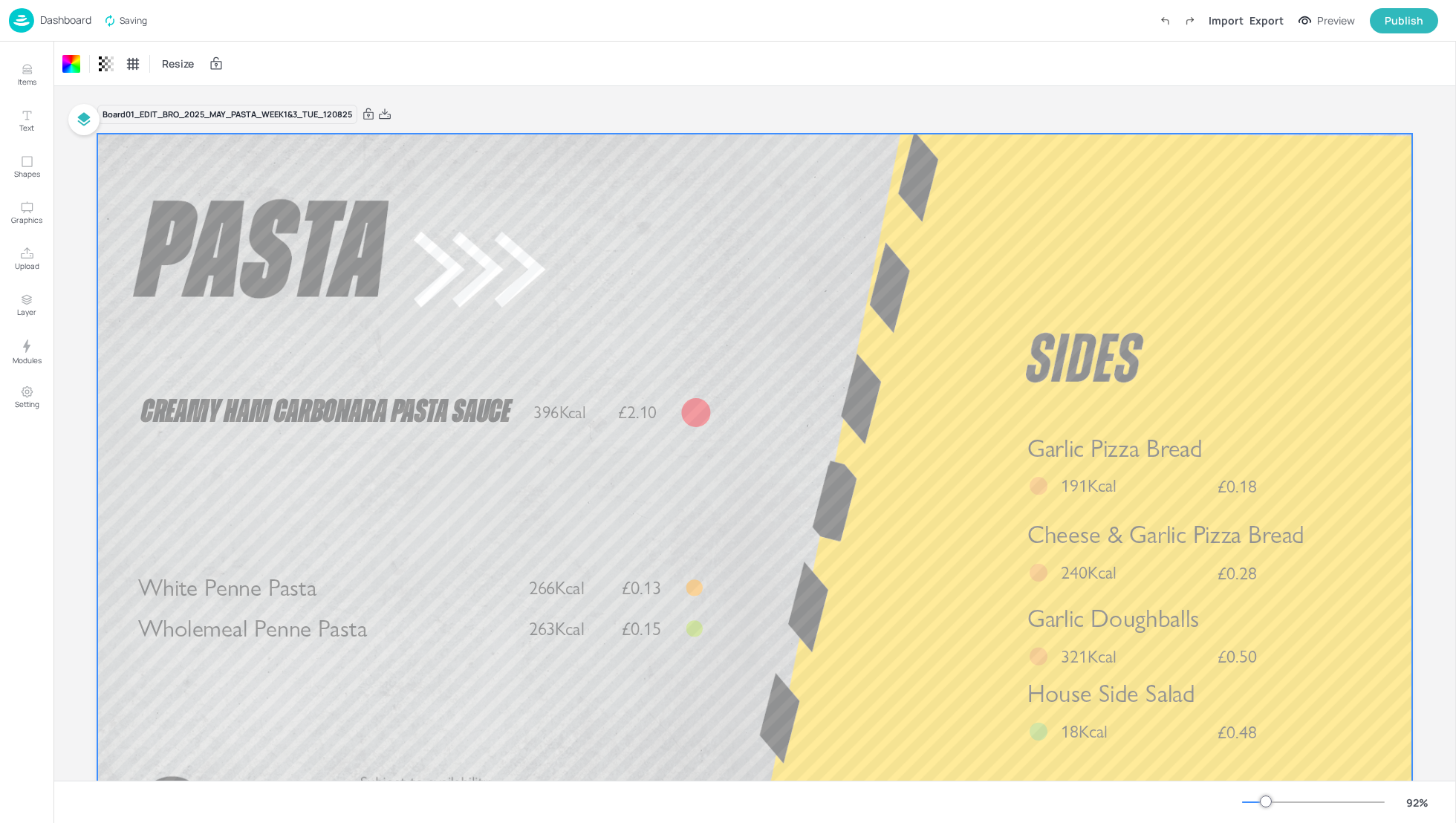
click at [1248, 16] on div "Import Export Preview Publish" at bounding box center [1295, 20] width 286 height 25
click at [1267, 18] on div "Export" at bounding box center [1266, 20] width 34 height 16
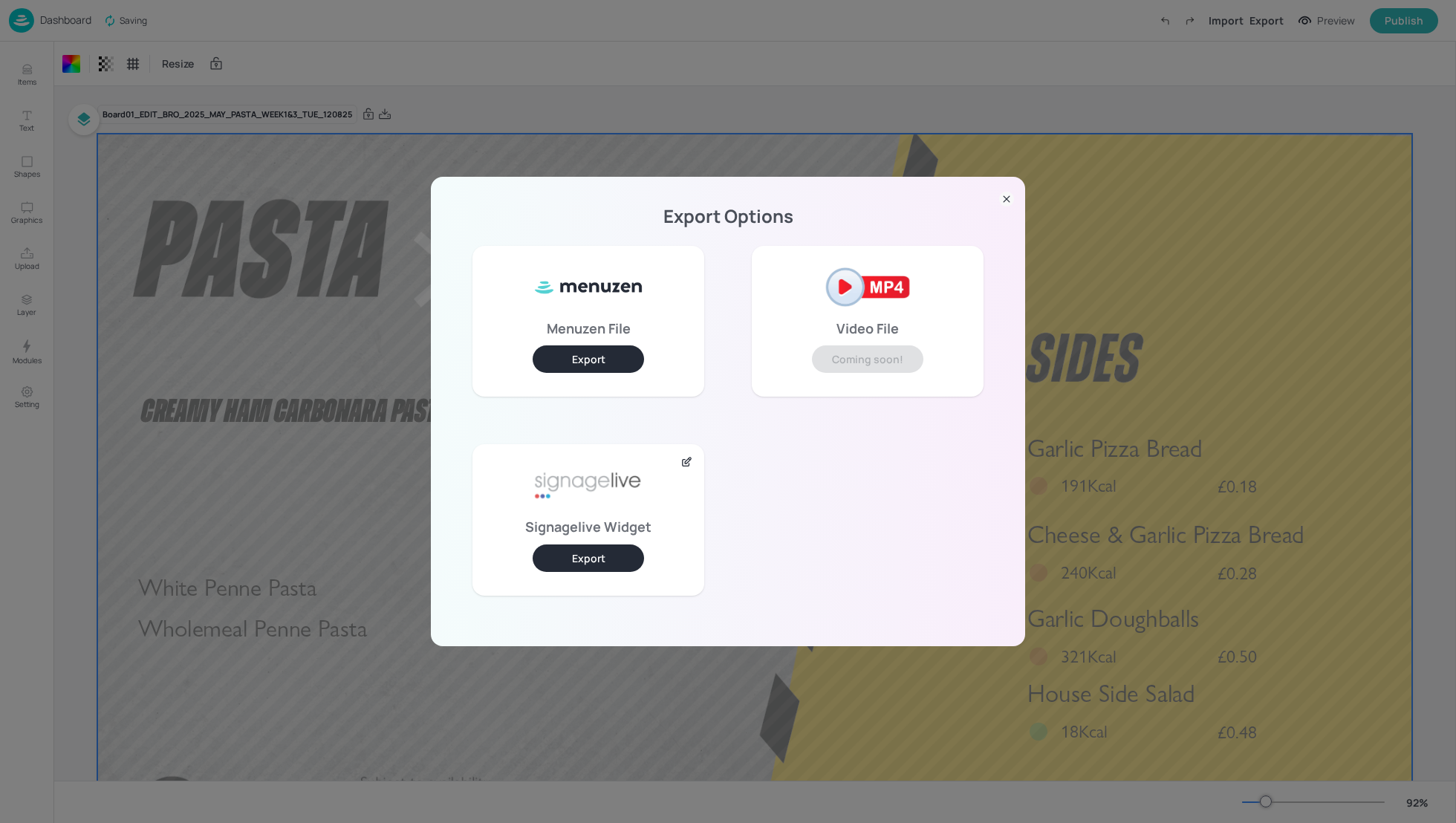
click at [615, 552] on button "Export" at bounding box center [588, 558] width 112 height 27
